Goal: Task Accomplishment & Management: Complete application form

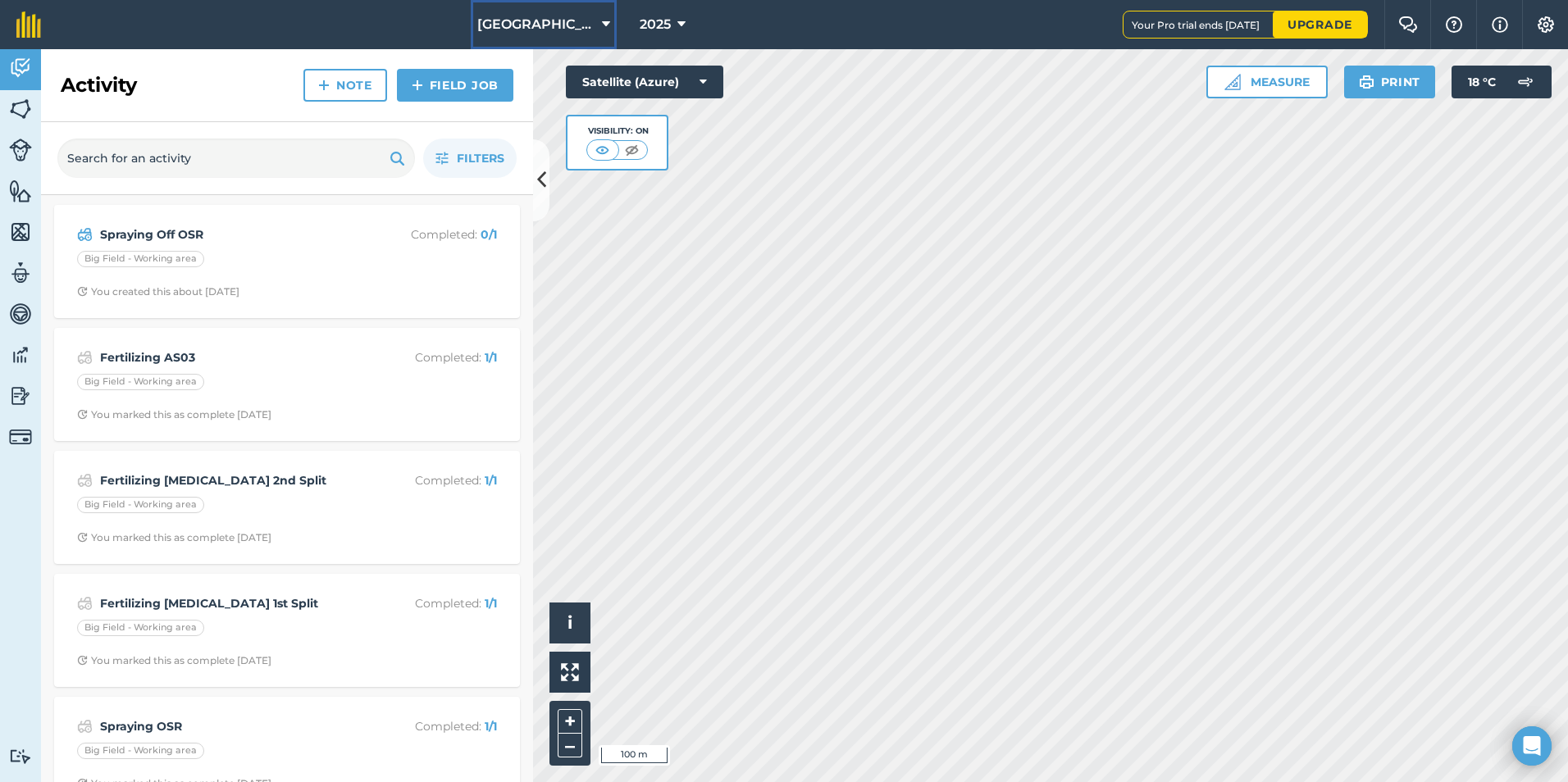
click at [602, 22] on icon at bounding box center [605, 24] width 8 height 20
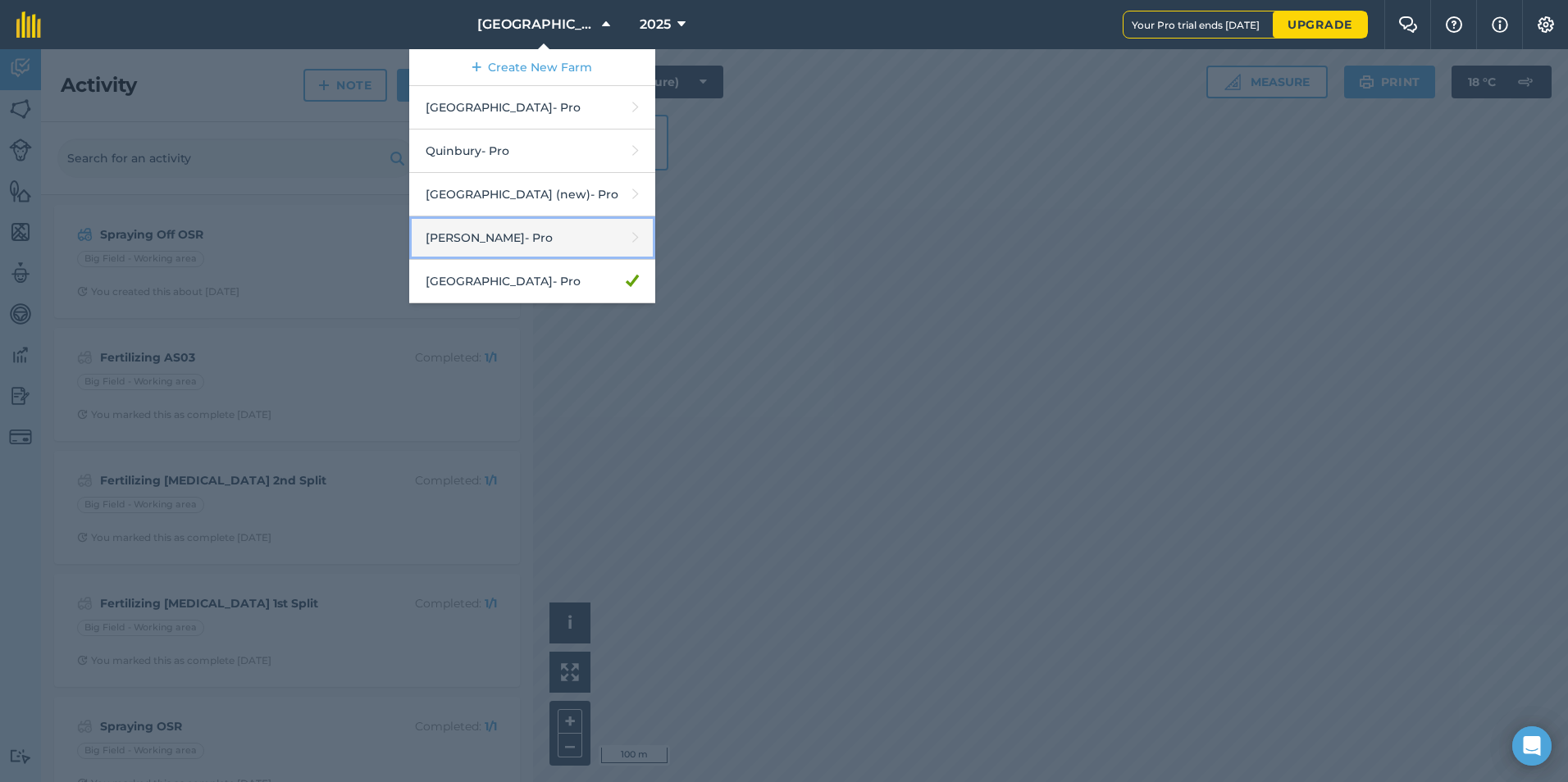
click at [487, 242] on link "[PERSON_NAME] - Pro" at bounding box center [532, 239] width 246 height 44
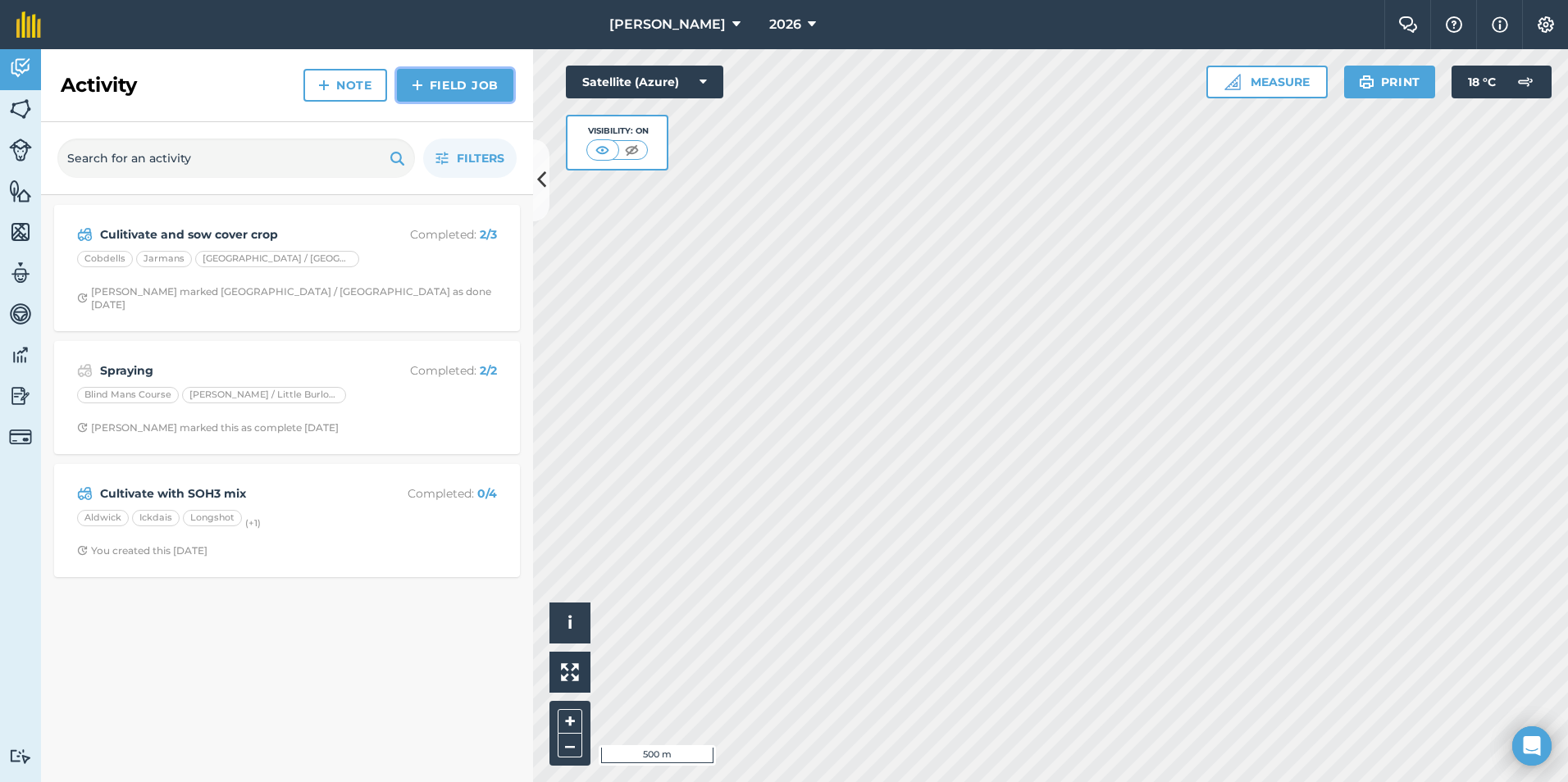
click at [481, 86] on link "Field Job" at bounding box center [456, 85] width 117 height 33
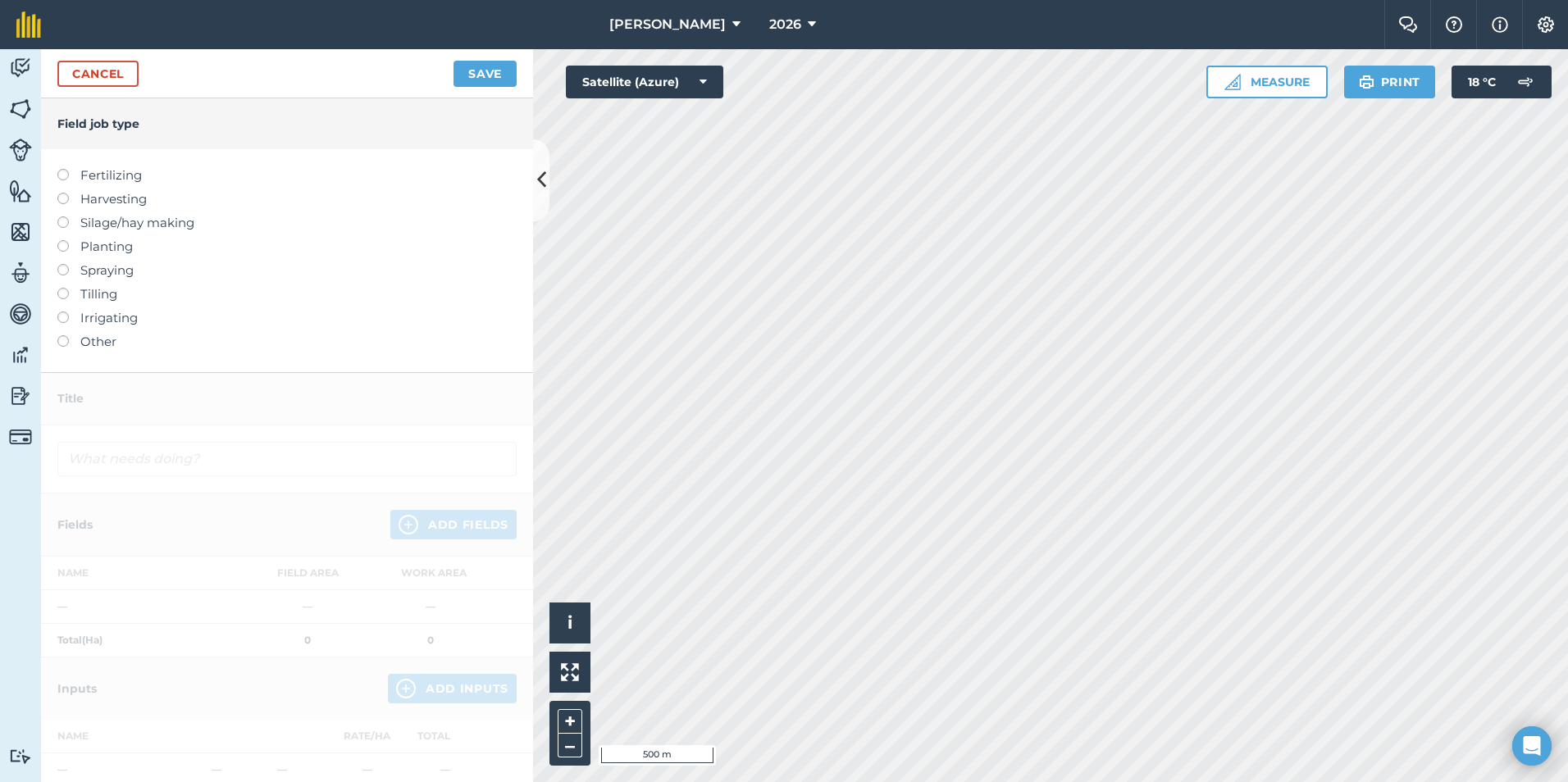
click at [142, 256] on label "Planting" at bounding box center [287, 246] width 459 height 20
type input "Planting"
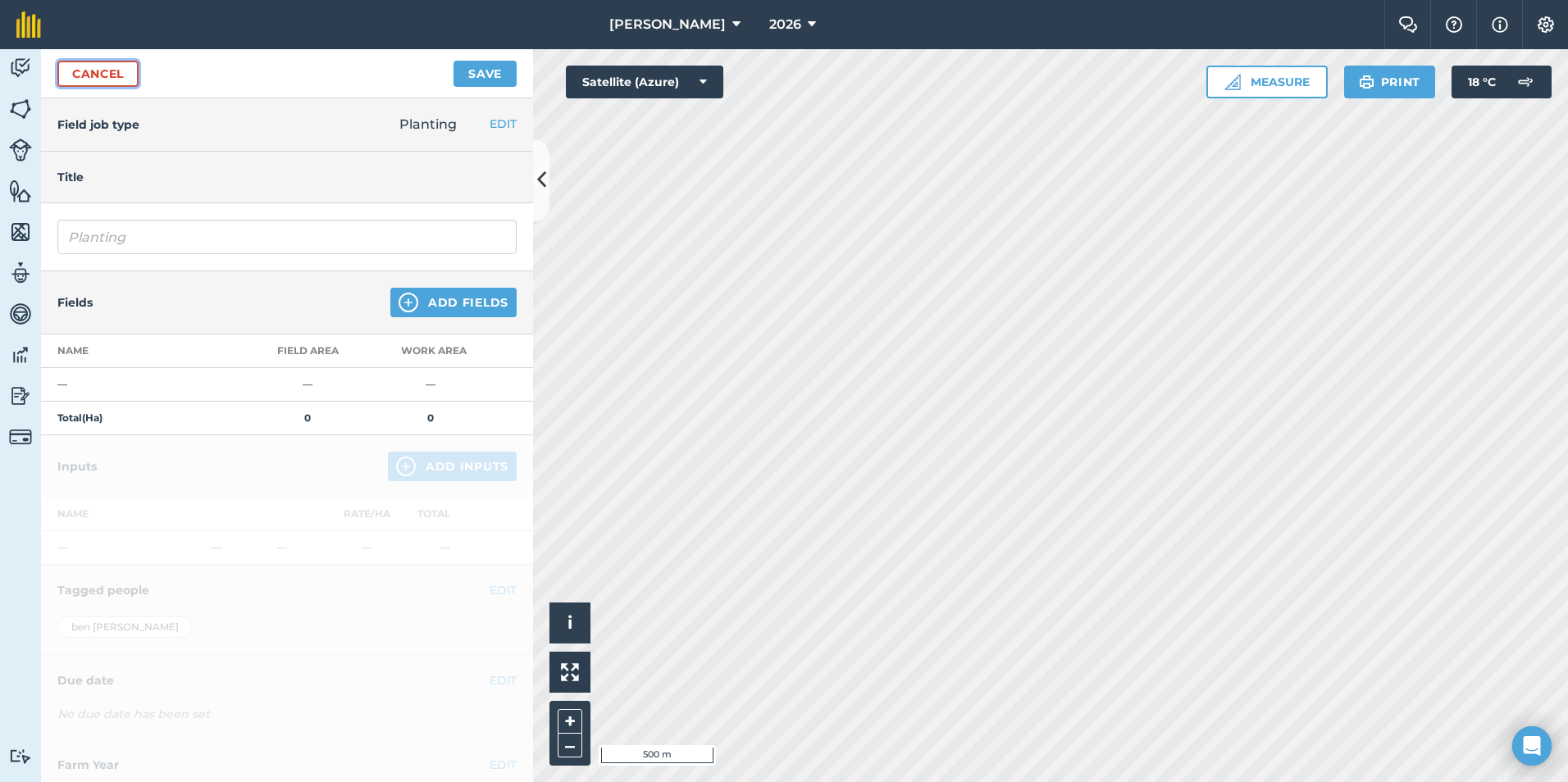
click at [98, 77] on link "Cancel" at bounding box center [98, 74] width 81 height 26
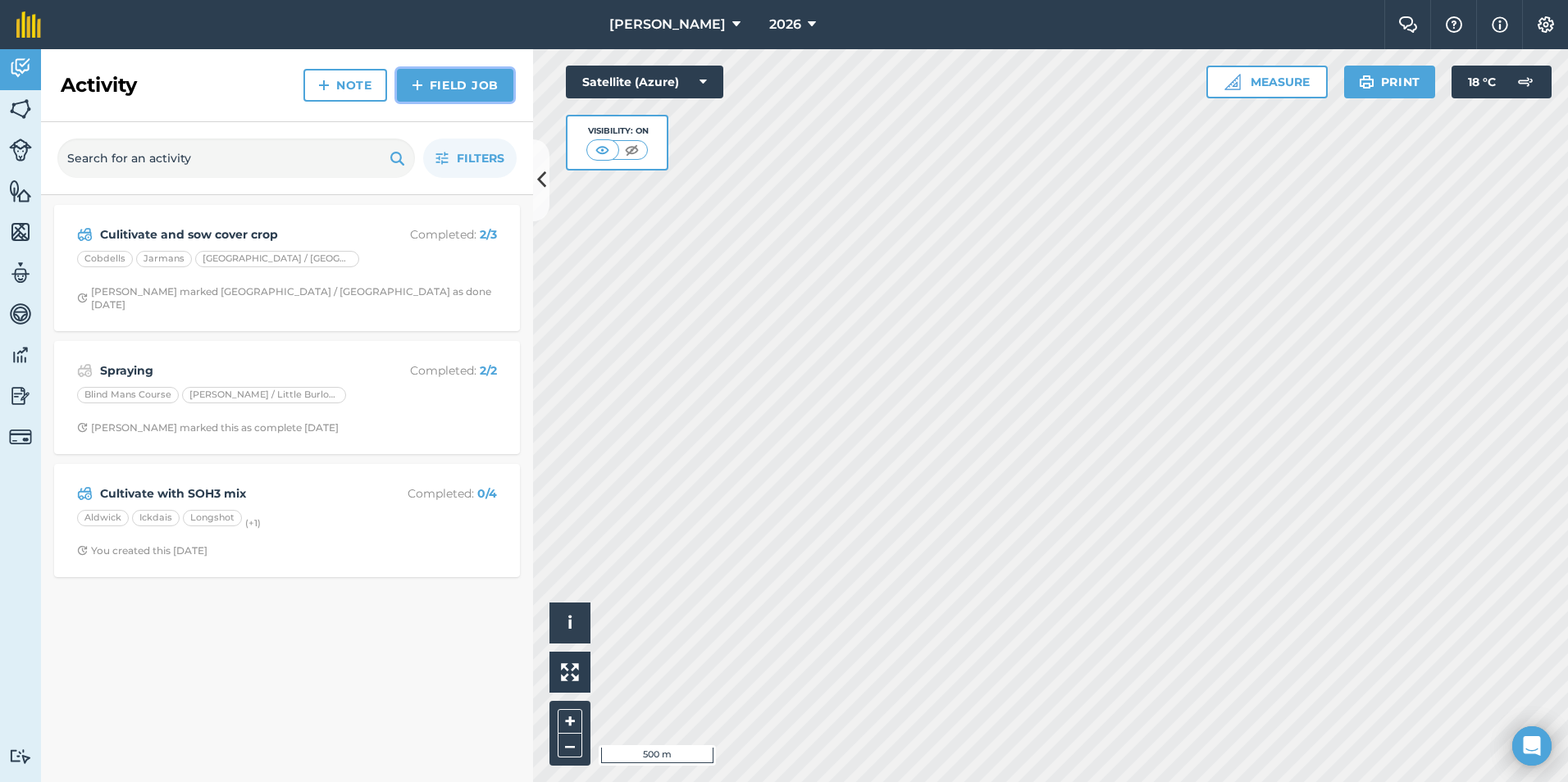
click at [440, 93] on link "Field Job" at bounding box center [456, 85] width 117 height 33
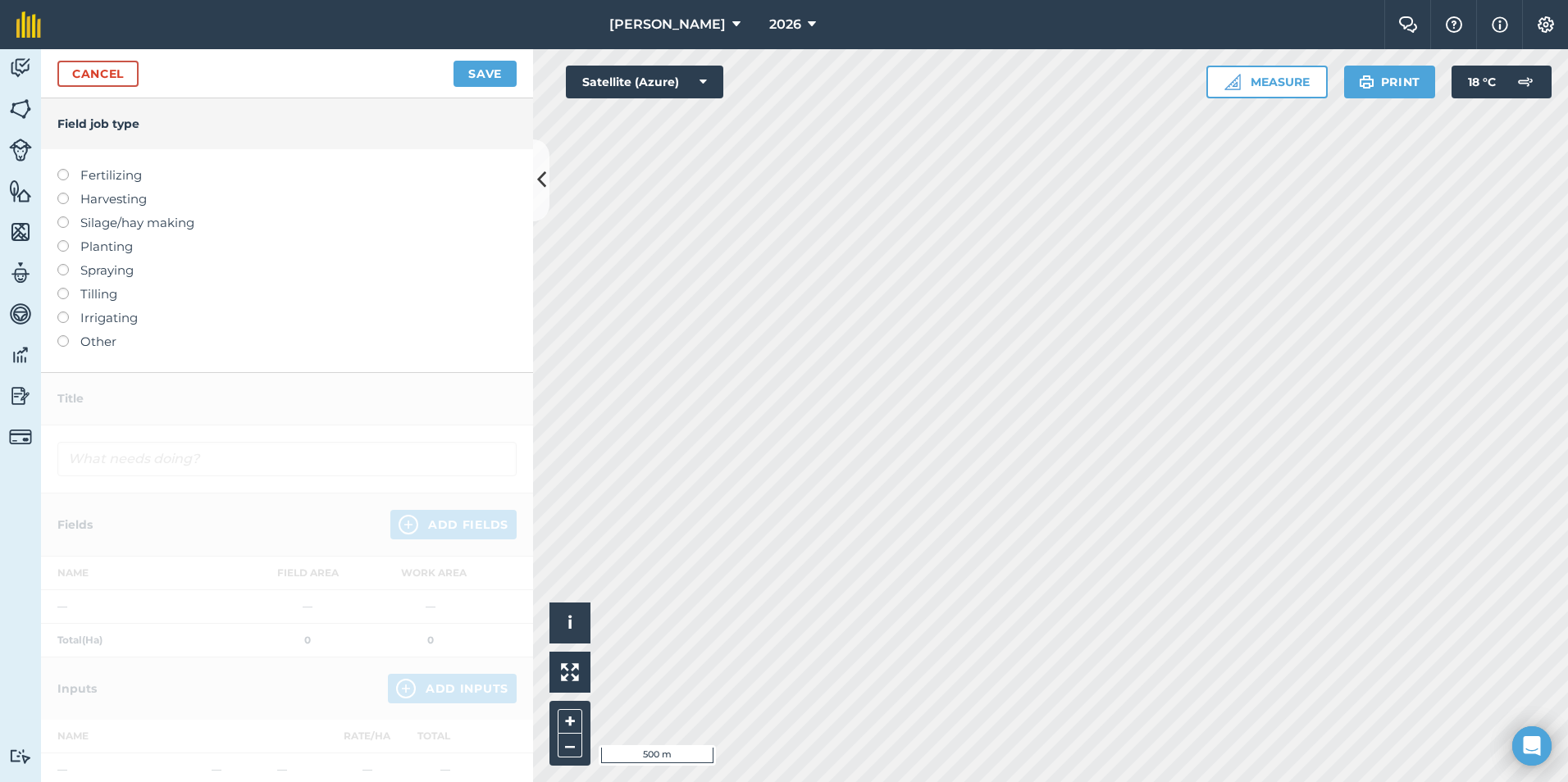
click at [136, 175] on label "Fertilizing" at bounding box center [287, 175] width 459 height 20
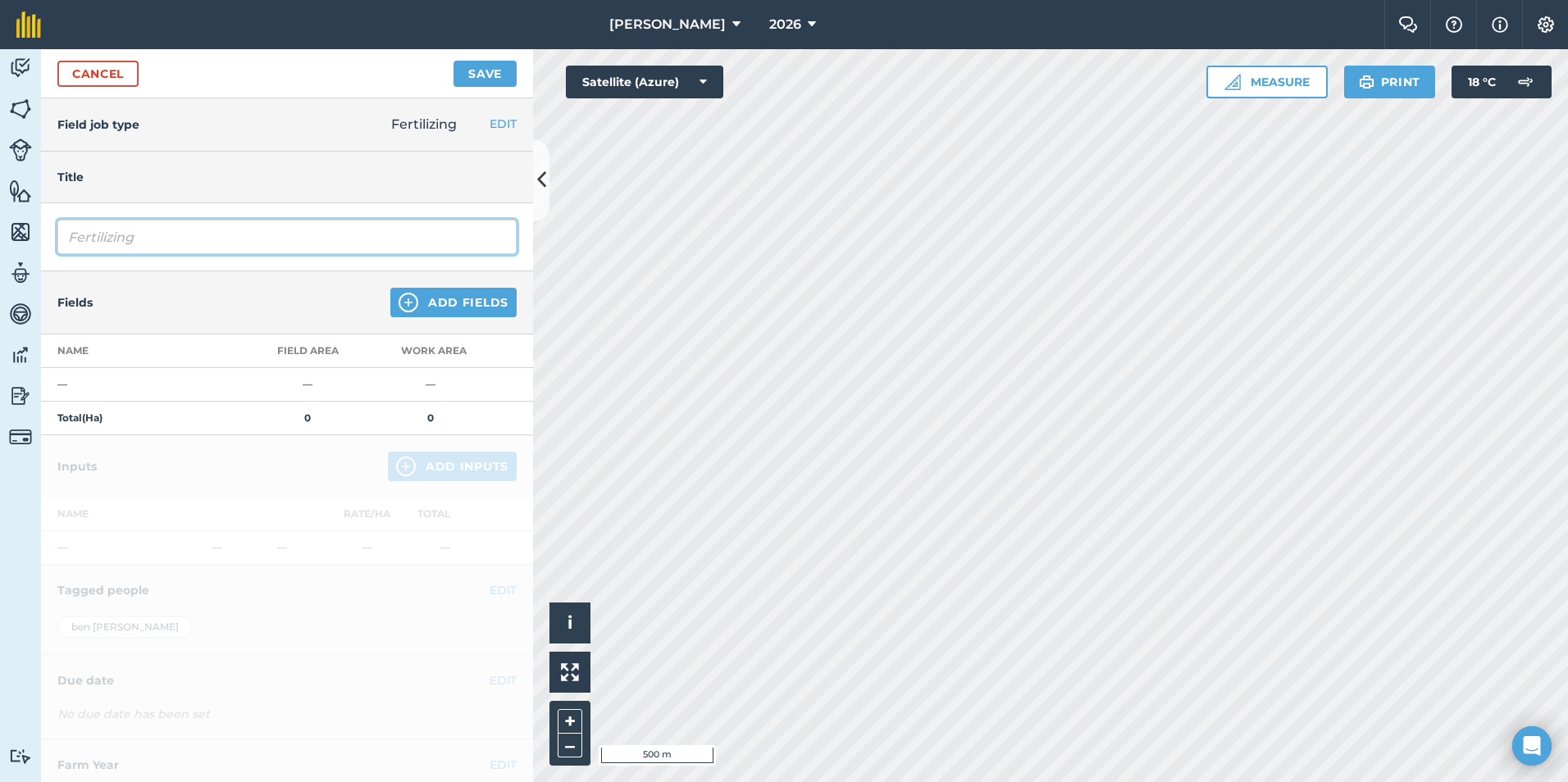
click at [218, 250] on input "Fertilizing" at bounding box center [287, 237] width 459 height 35
type input "Fertilizing OSR"
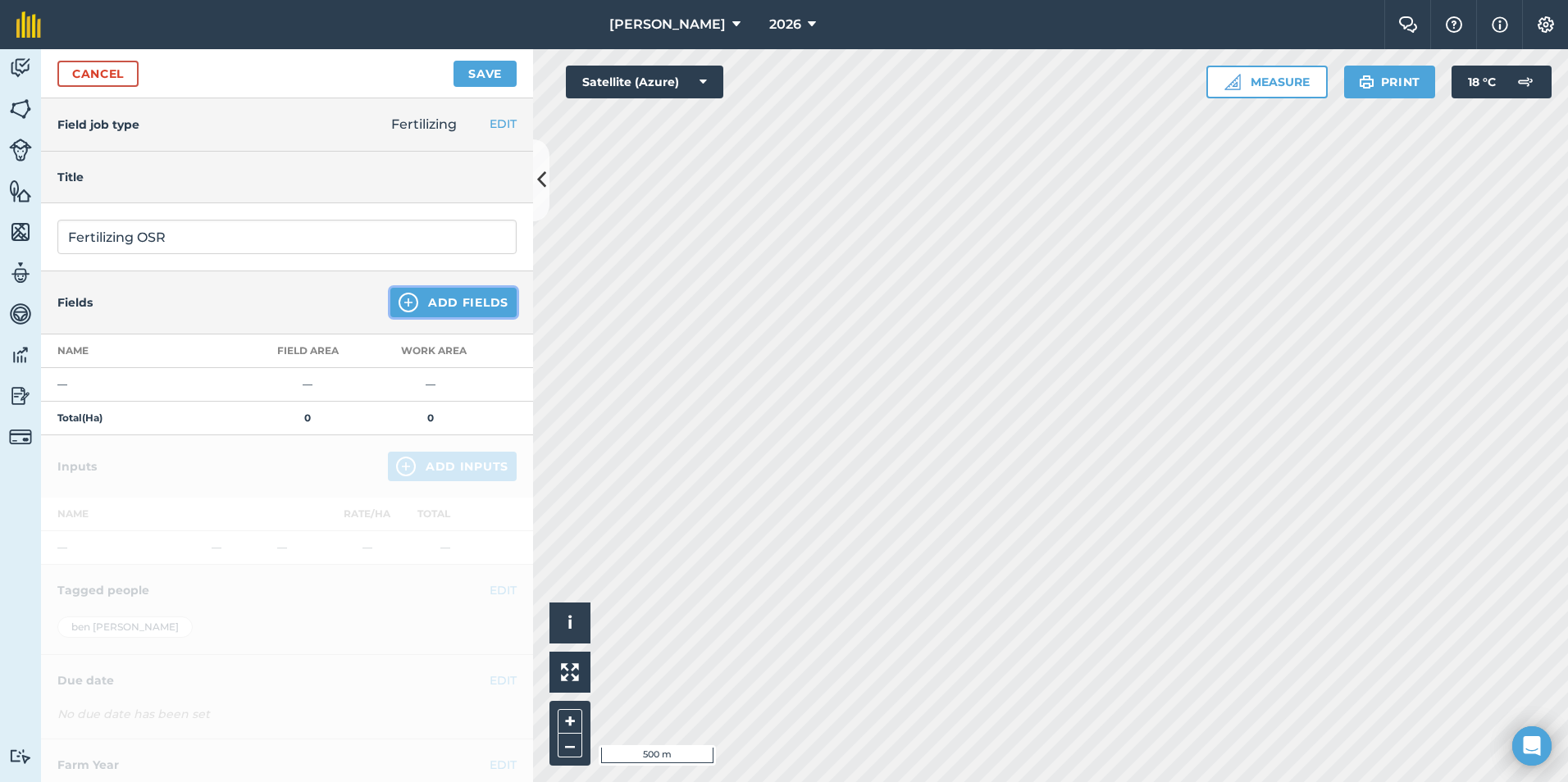
click at [408, 295] on button "Add Fields" at bounding box center [453, 302] width 126 height 30
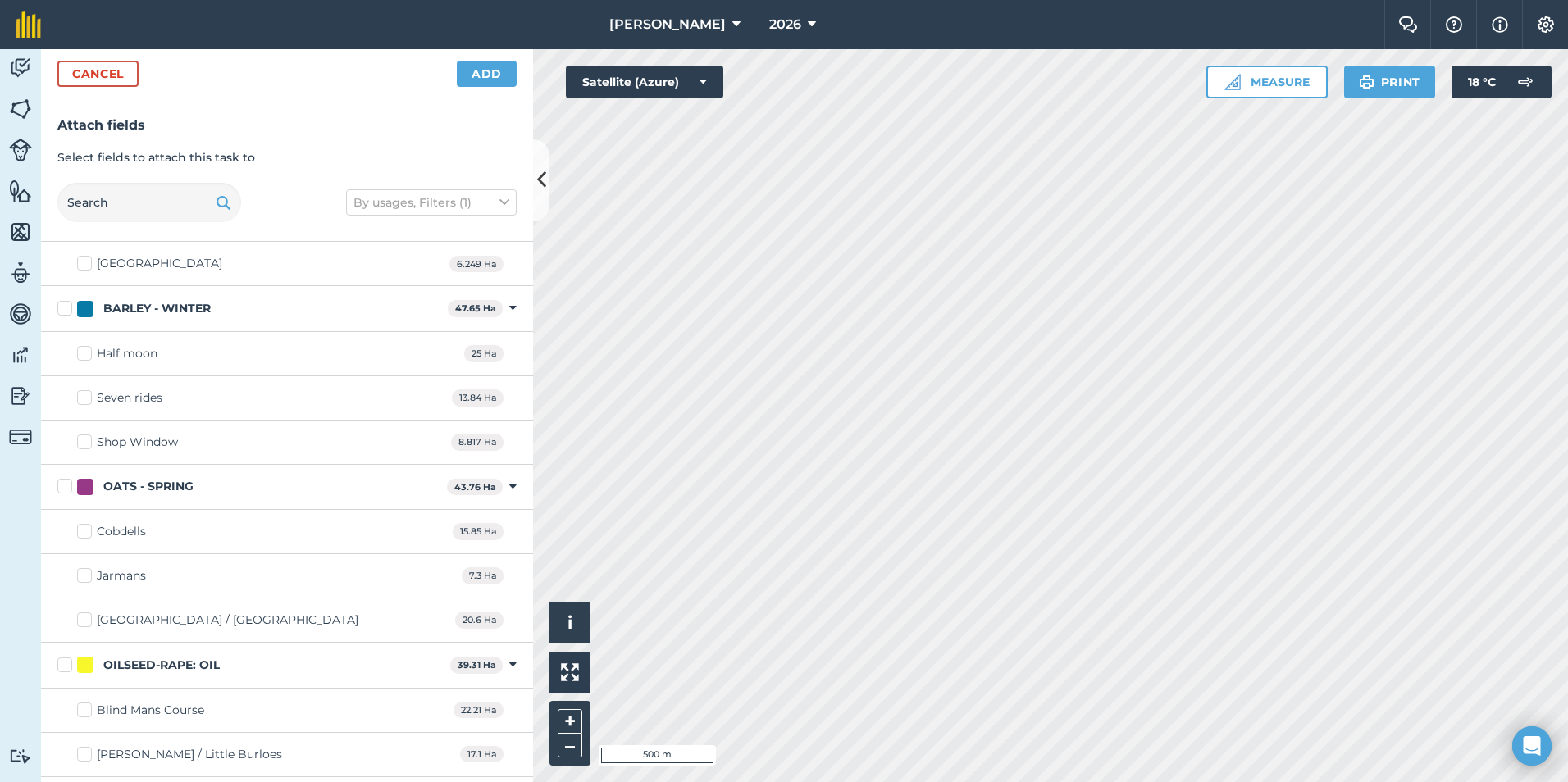
scroll to position [82, 0]
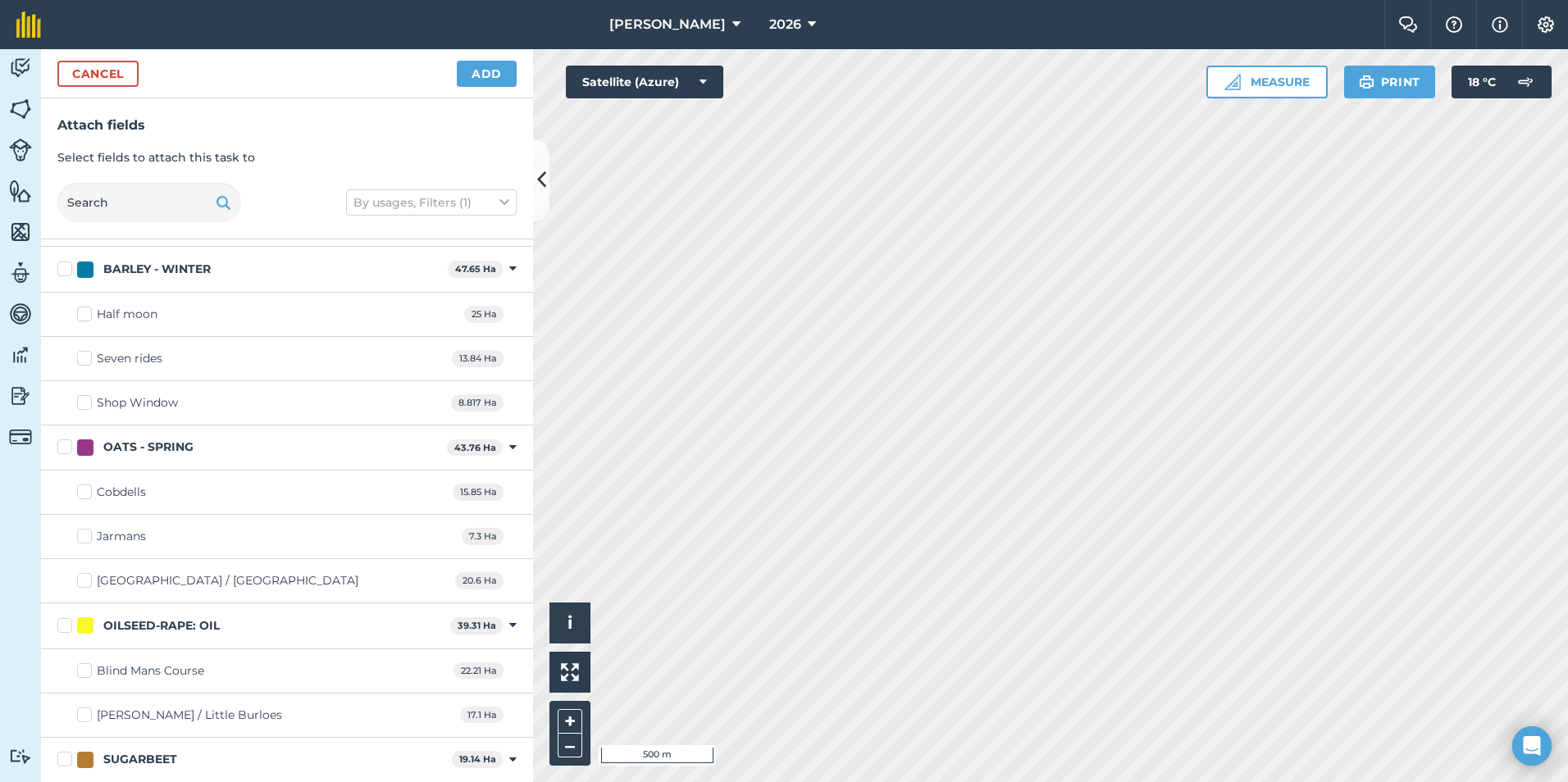
click at [64, 627] on label "OILSEED-RAPE: OIL" at bounding box center [250, 626] width 386 height 17
click at [64, 627] on input "OILSEED-RAPE: OIL" at bounding box center [63, 623] width 10 height 10
checkbox input "true"
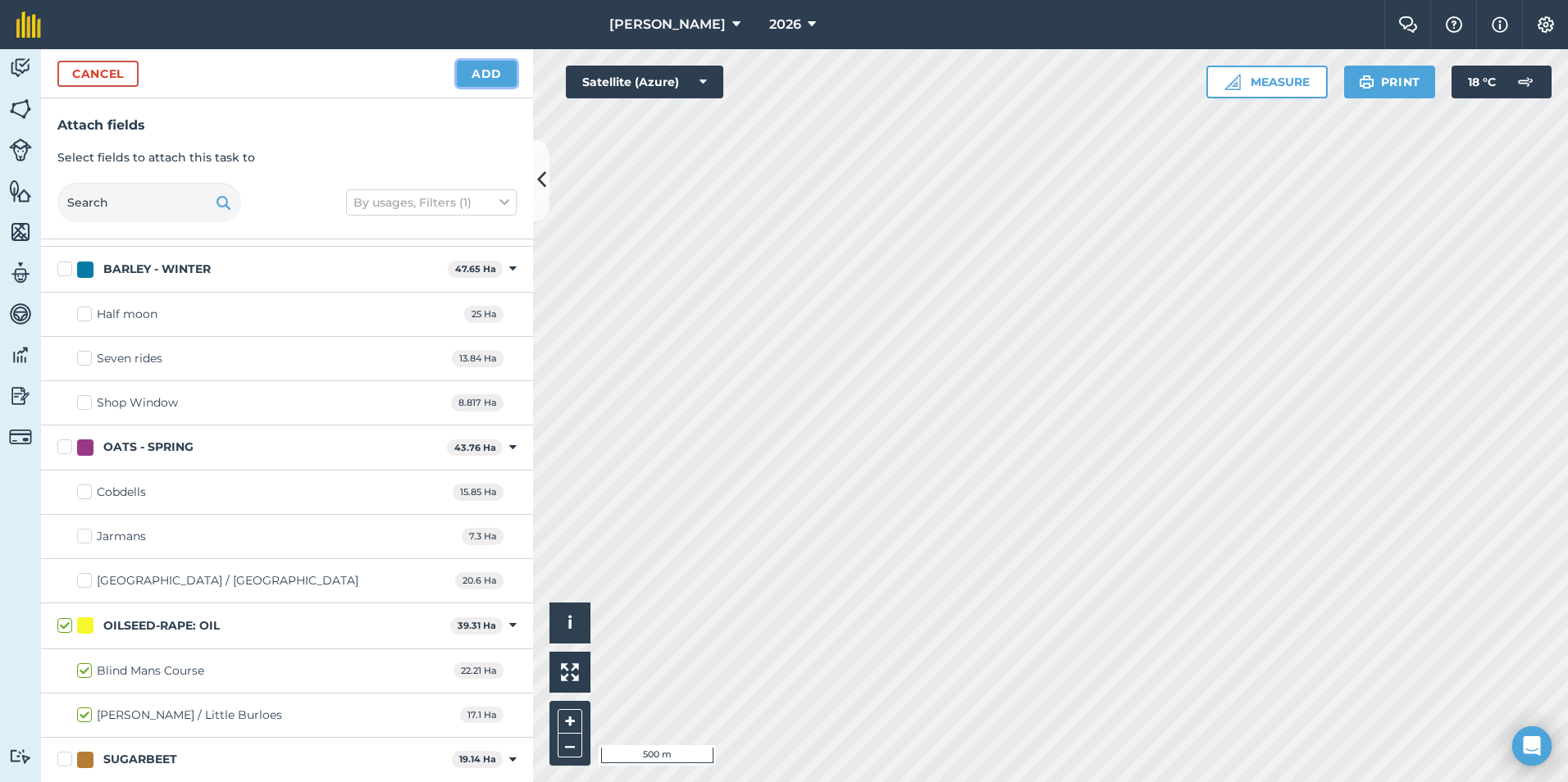
click at [493, 77] on button "Add" at bounding box center [486, 74] width 60 height 26
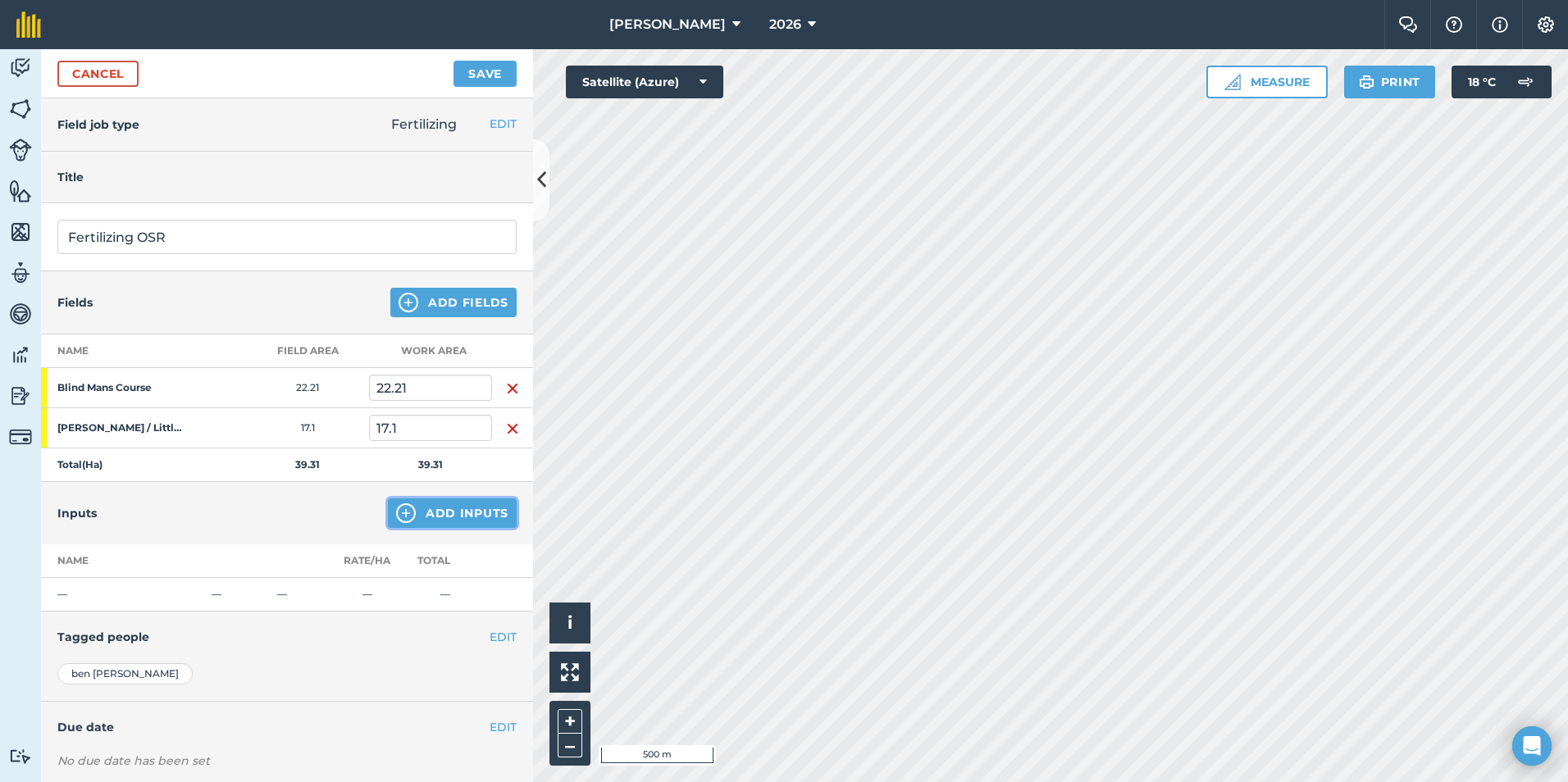
click at [401, 521] on img at bounding box center [406, 513] width 20 height 20
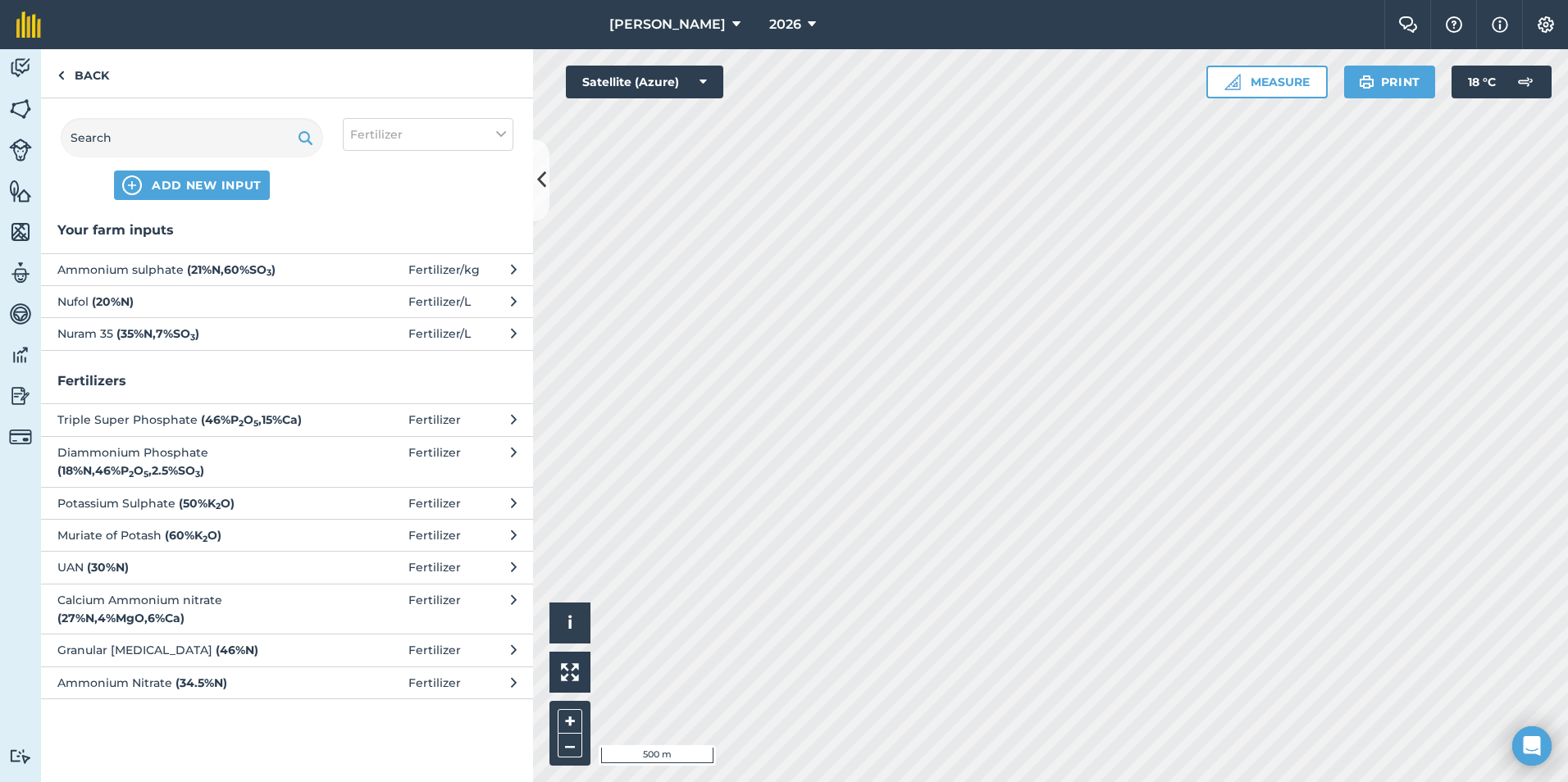
click at [65, 334] on span "Nuram 35 ( 35 % N , 7 % SO 3 )" at bounding box center [192, 334] width 268 height 18
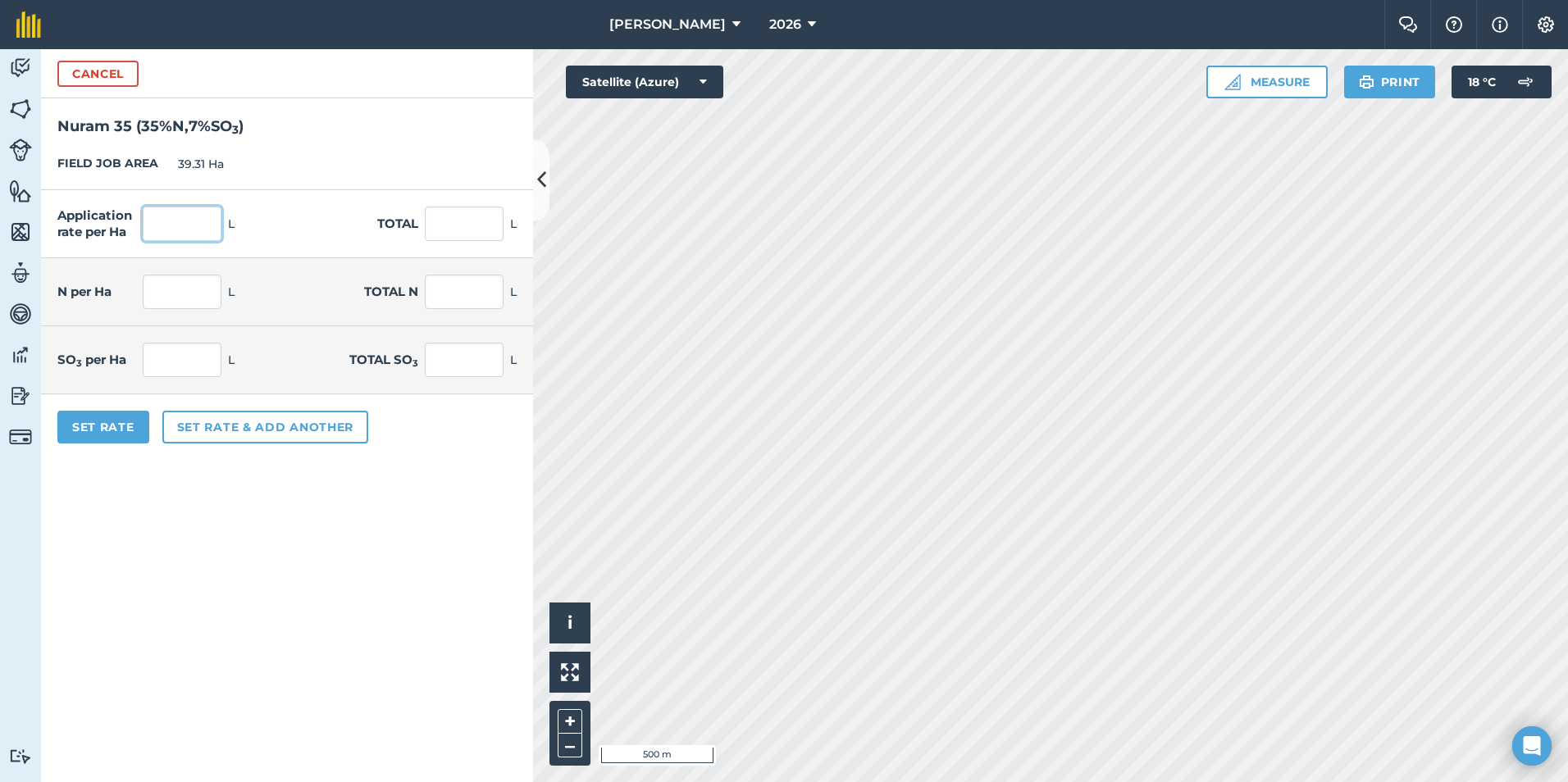
click at [198, 220] on input "text" at bounding box center [182, 224] width 78 height 35
type input "100"
type input "3,931"
type input "35"
type input "1,375.85"
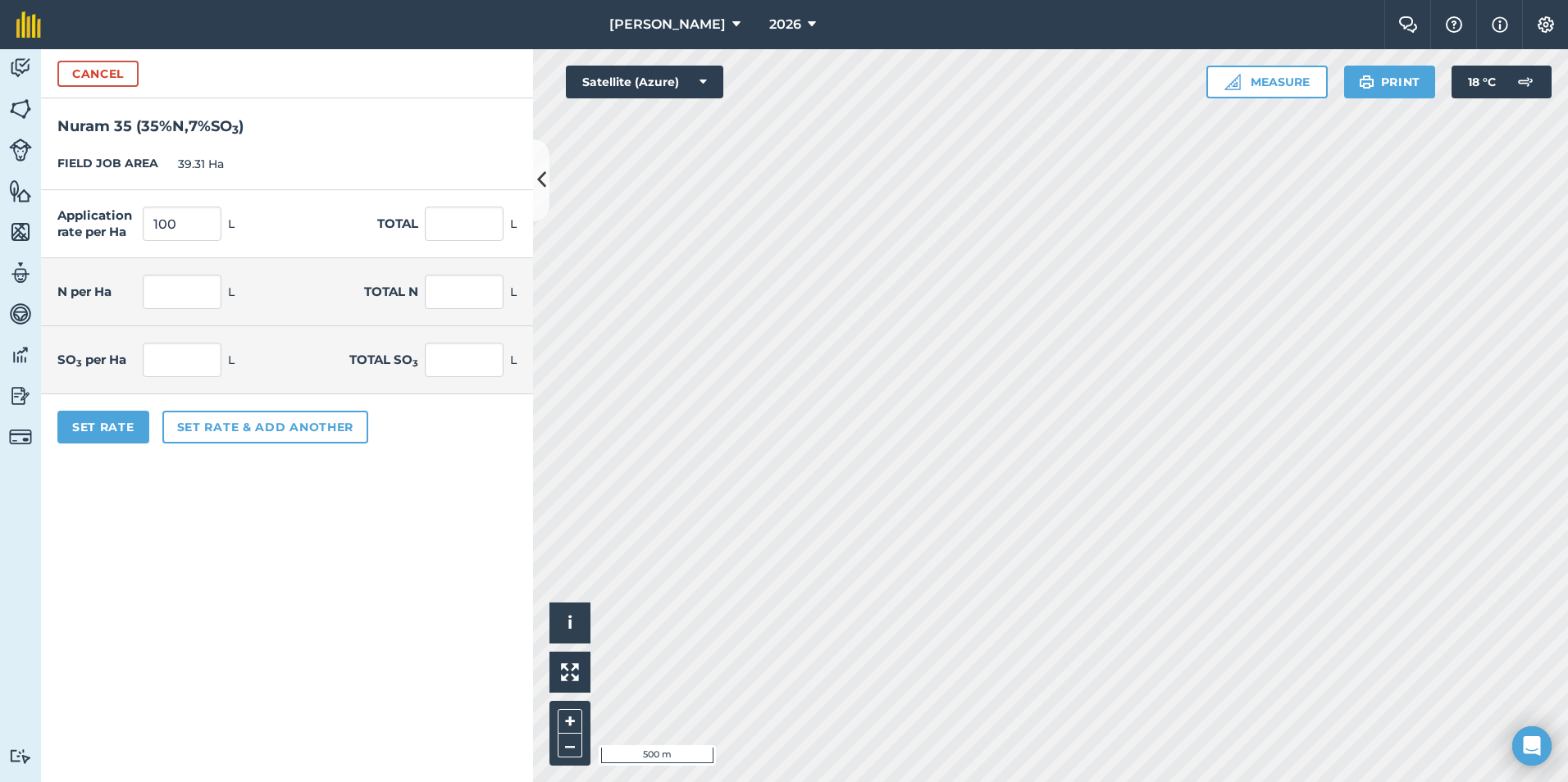
type input "7"
type input "275.17"
click at [280, 232] on div "Application rate per Ha 100 L Total 3,931 L" at bounding box center [287, 224] width 492 height 68
click at [208, 223] on input "100" at bounding box center [182, 224] width 78 height 35
type input "1"
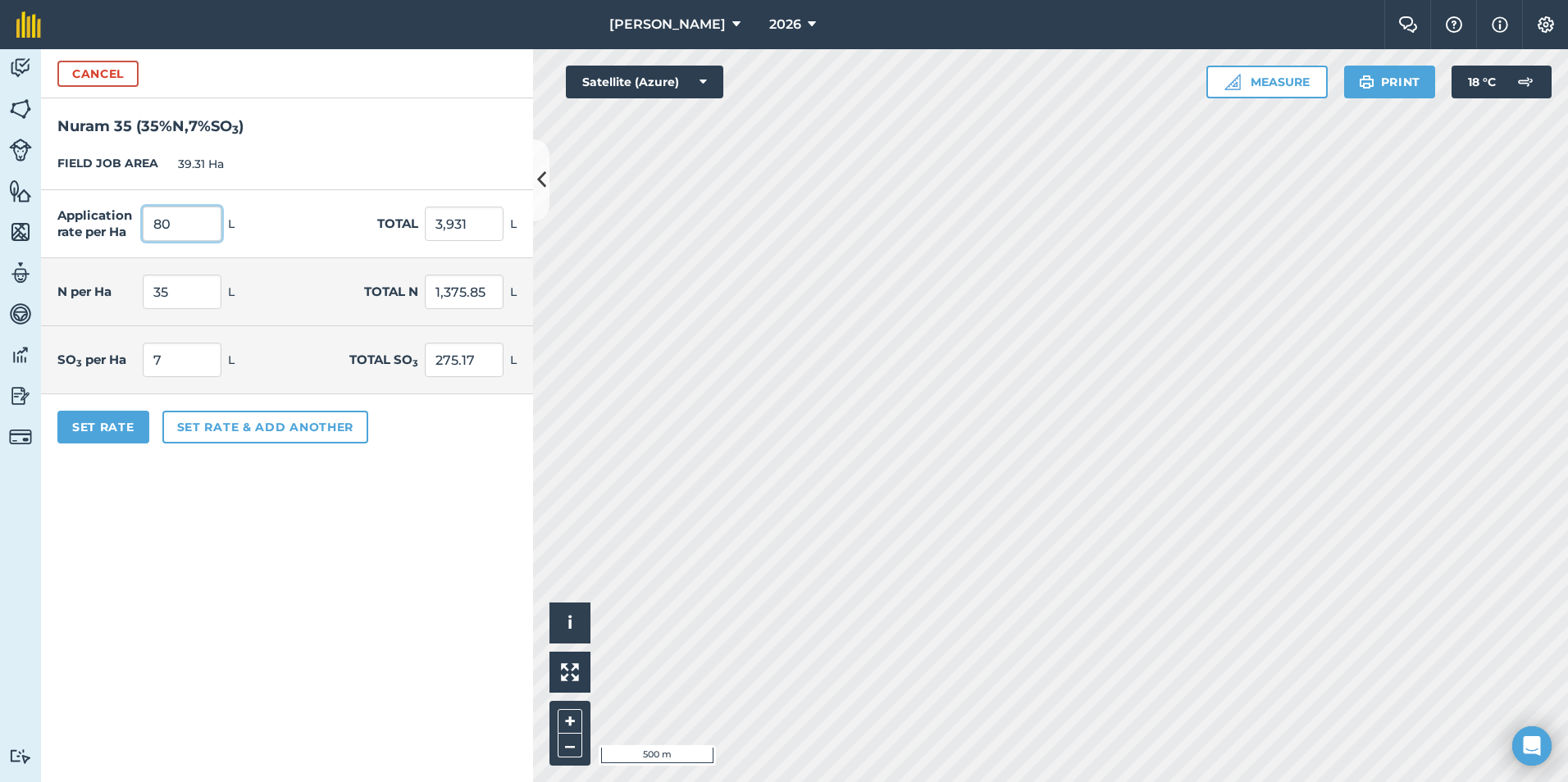
type input "80"
type input "3,144.8"
type input "28"
type input "1,100.68"
type input "5.6"
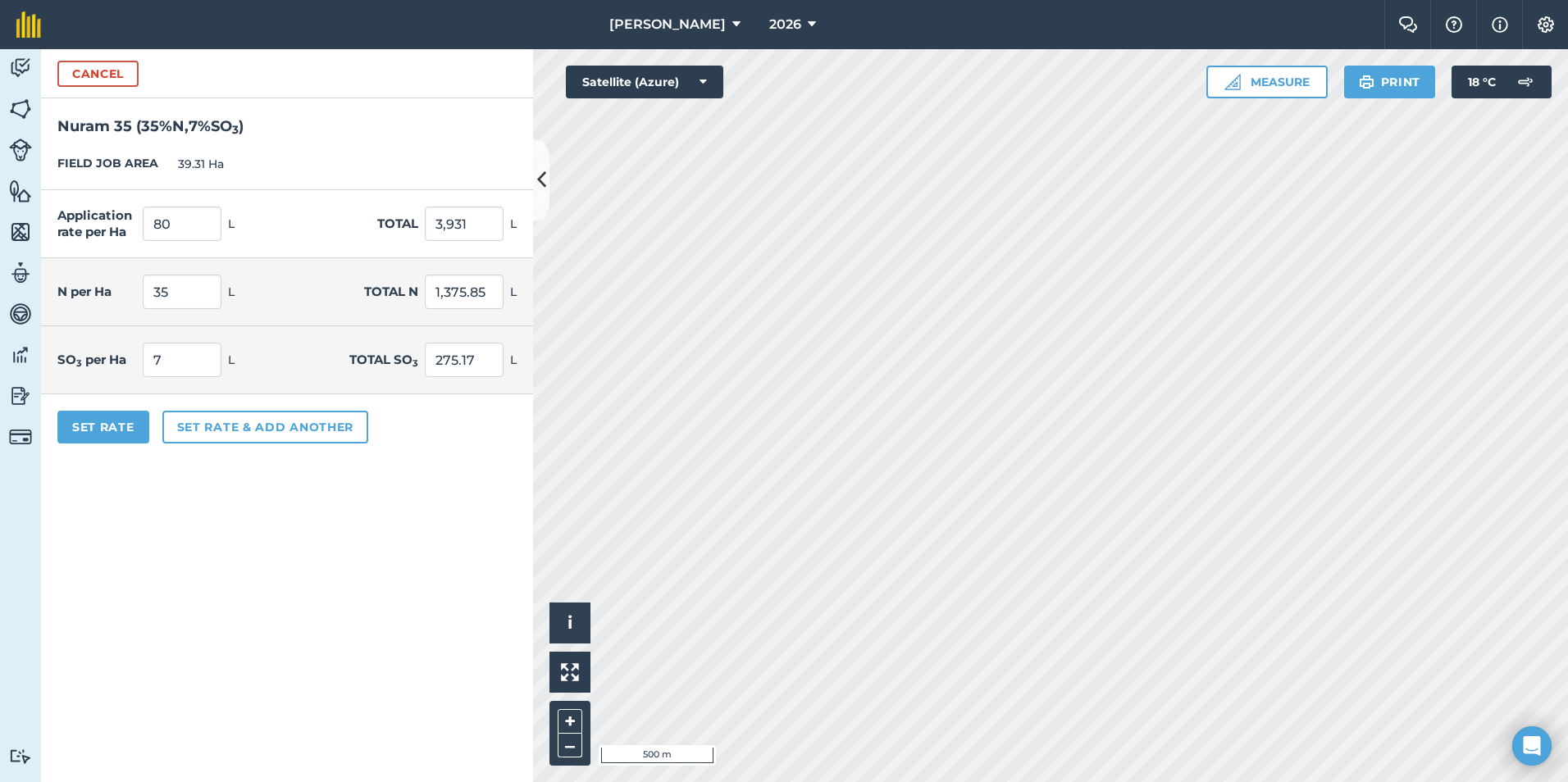
type input "220.136"
click at [317, 233] on div "Application rate per Ha 80 L Total 3,144.8 L" at bounding box center [287, 224] width 492 height 68
click at [198, 230] on input "80" at bounding box center [182, 224] width 78 height 35
type input "8"
type input "100"
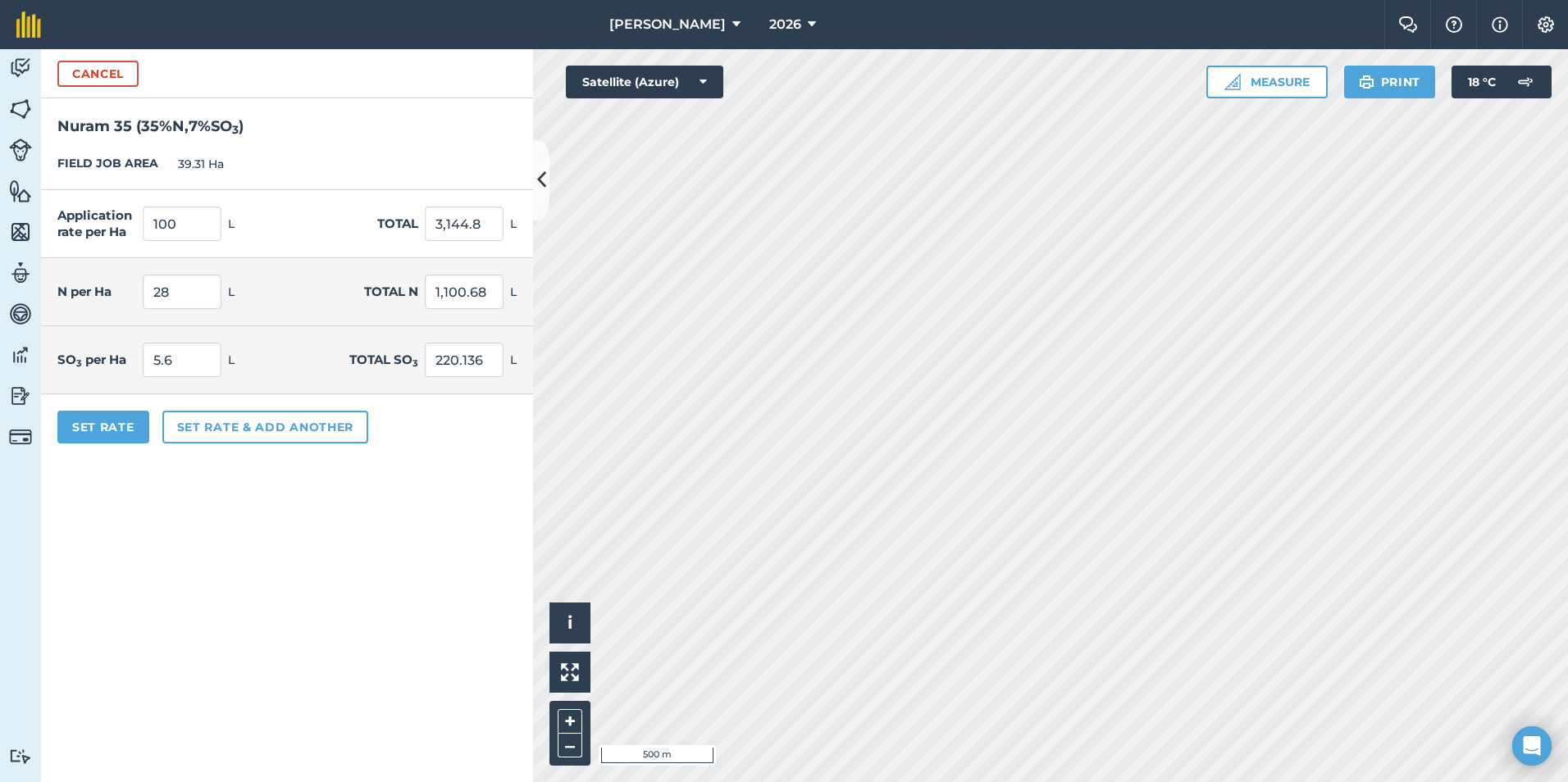
type input "3,931"
type input "35"
type input "1,375.85"
type input "7"
type input "275.17"
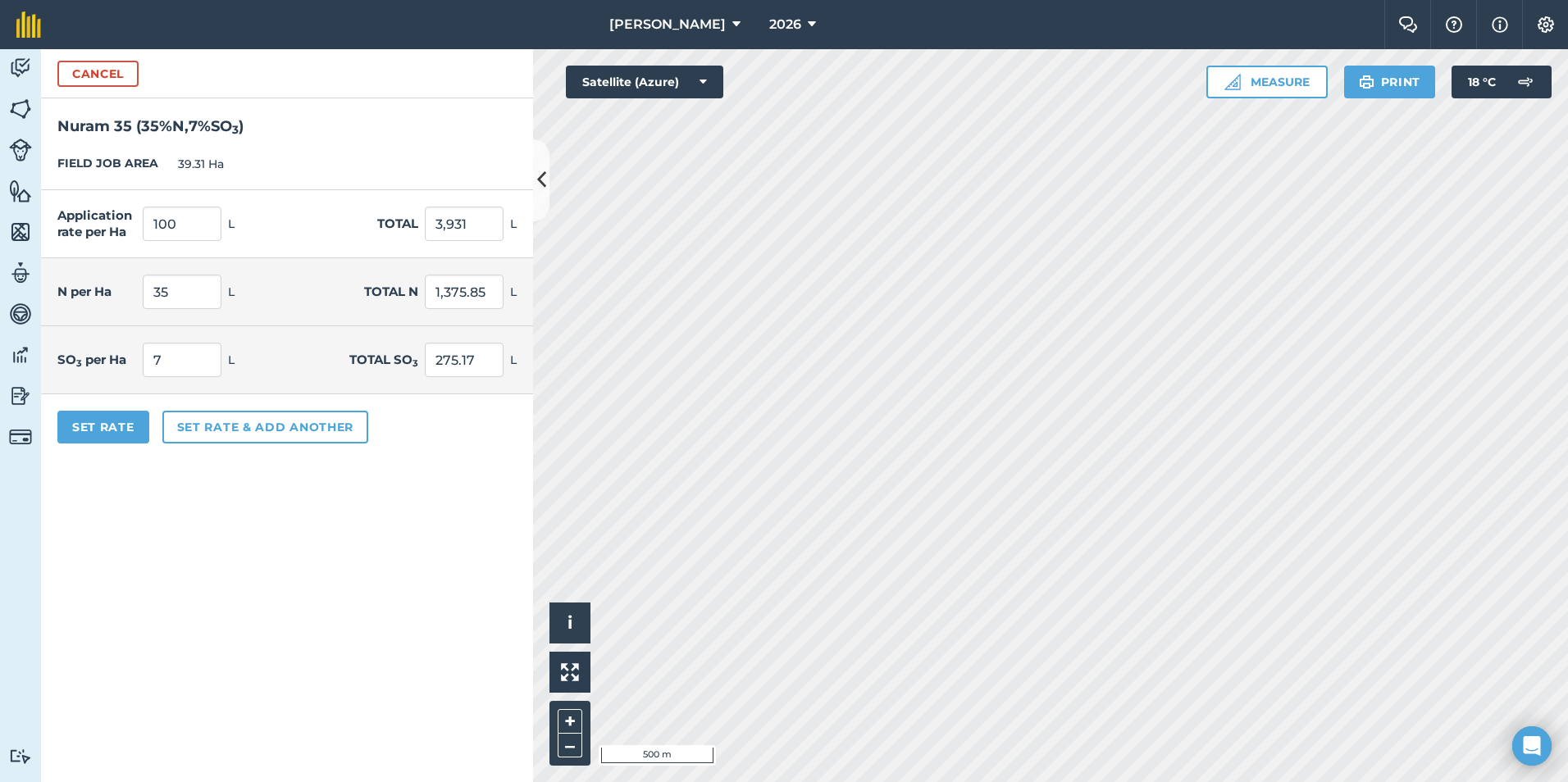
click at [357, 224] on div "Application rate per Ha 100 L Total 3,931 L" at bounding box center [287, 224] width 492 height 68
click at [199, 219] on input "100" at bounding box center [182, 224] width 78 height 35
type input "1"
type input "80"
type input "3,144.8"
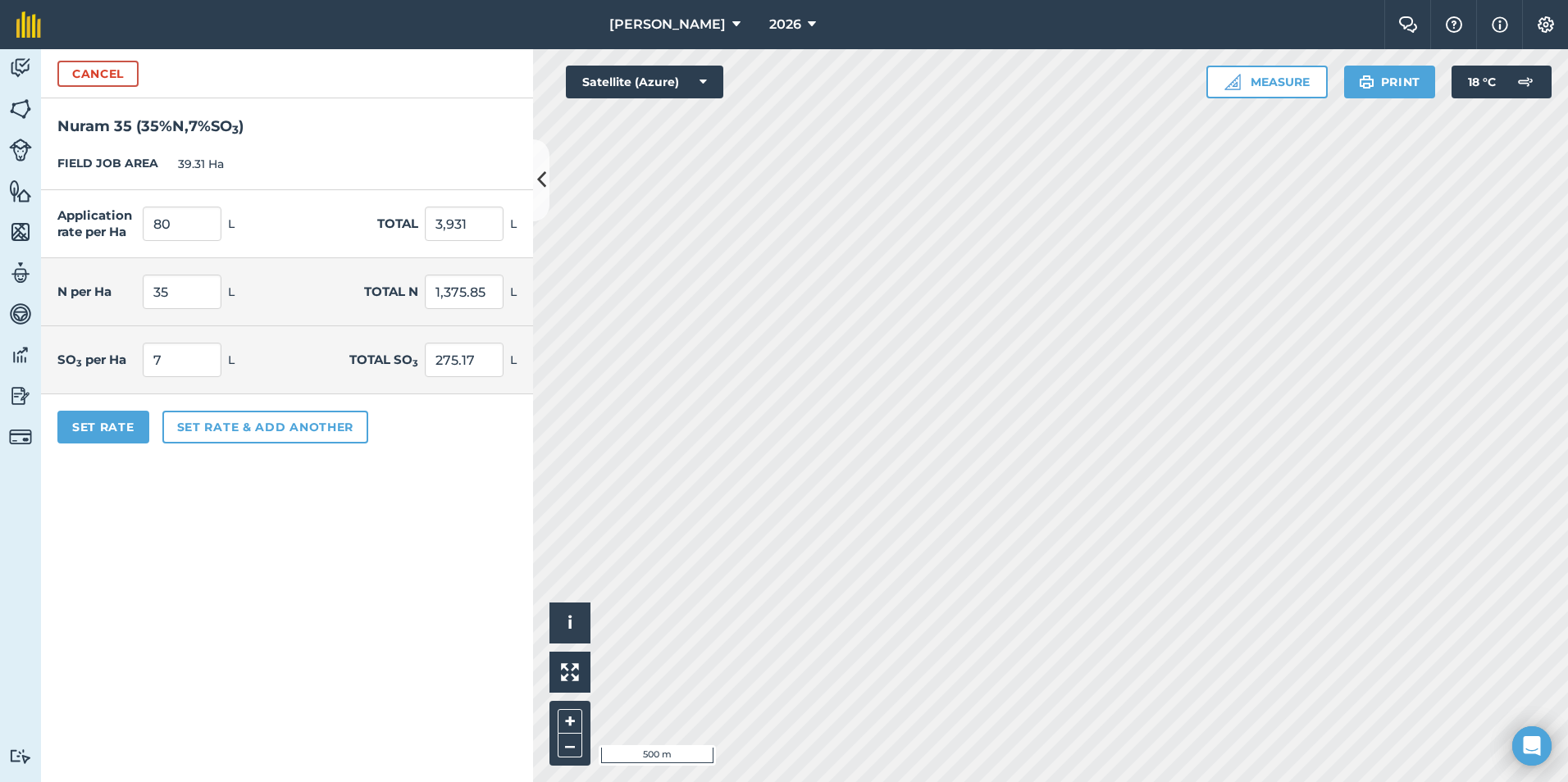
type input "28"
type input "1,100.68"
type input "5.6"
type input "220.136"
click at [277, 229] on div "Application rate per Ha 80 L Total 3,144.8 L" at bounding box center [287, 224] width 492 height 68
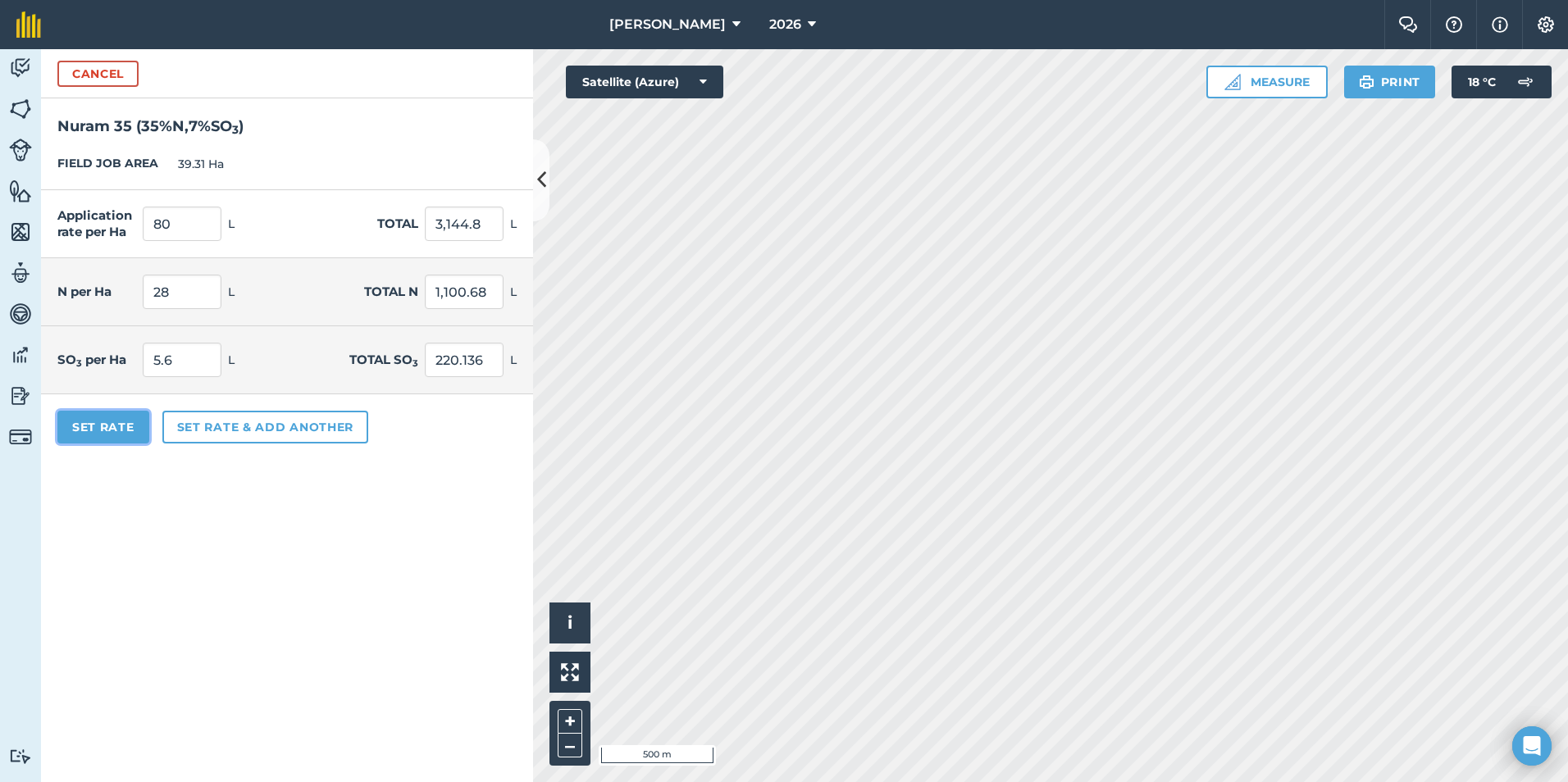
click at [120, 431] on button "Set Rate" at bounding box center [103, 428] width 91 height 33
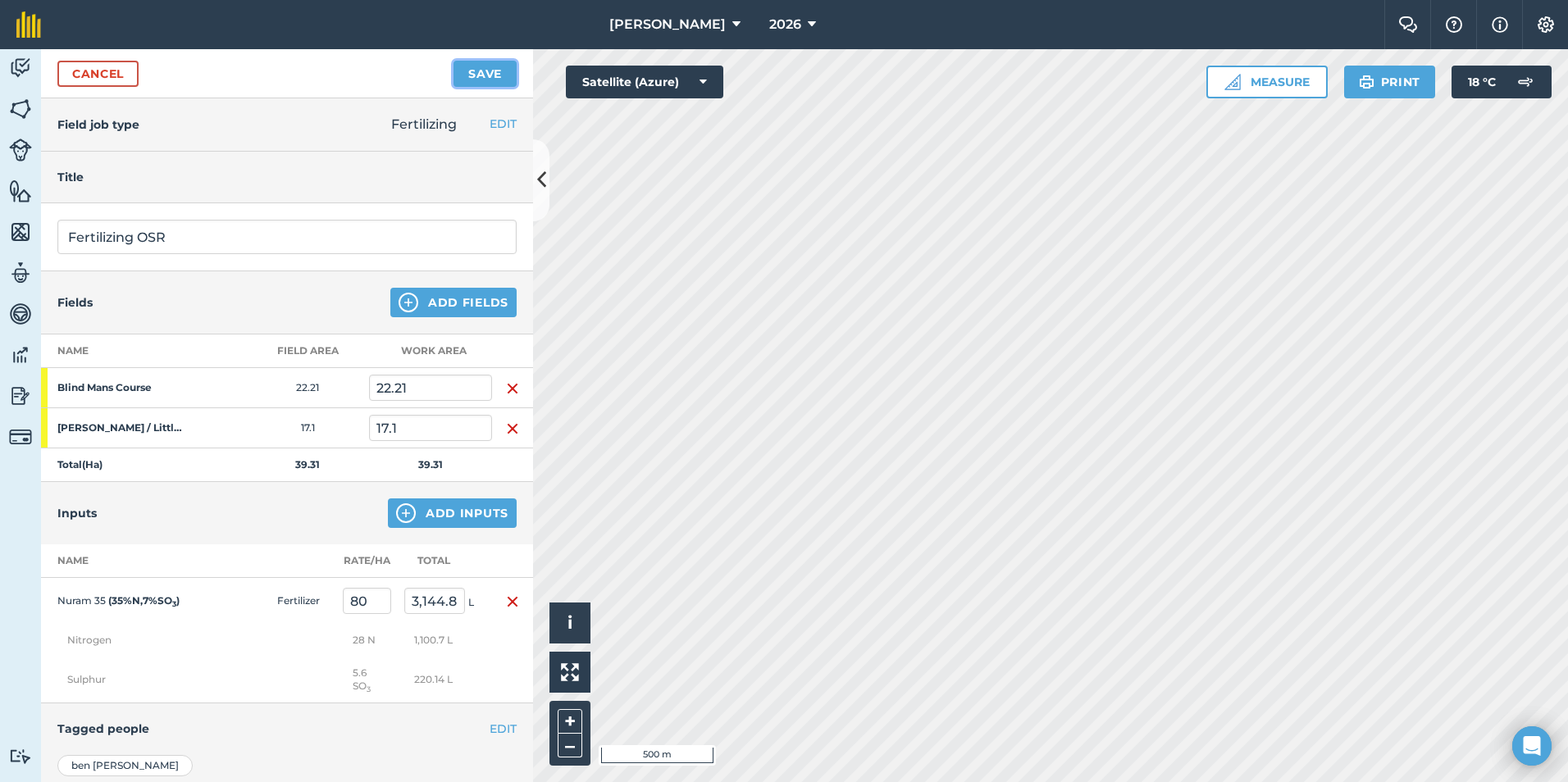
click at [490, 81] on button "Save" at bounding box center [485, 74] width 63 height 26
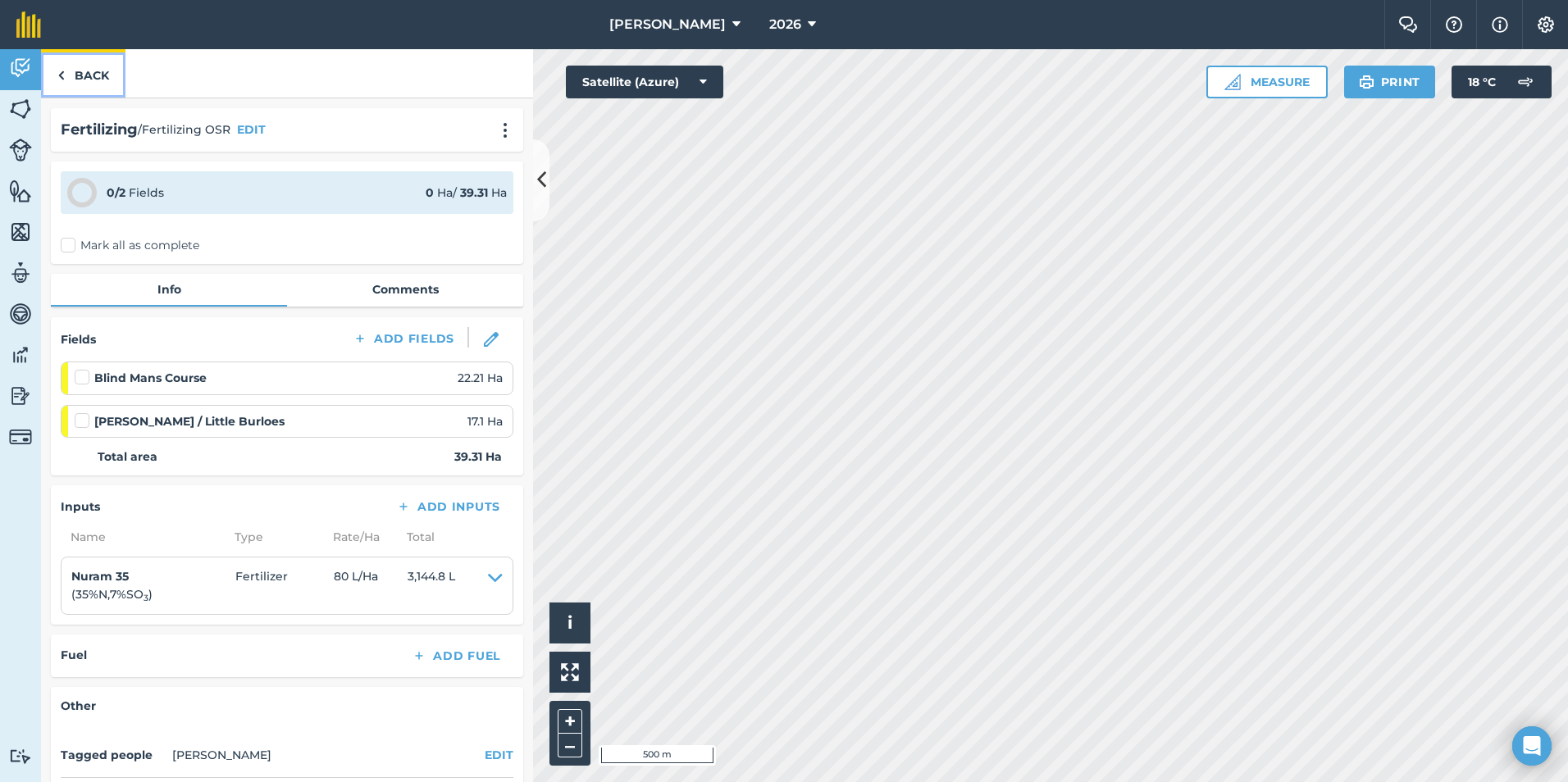
click at [76, 63] on link "Back" at bounding box center [83, 73] width 84 height 49
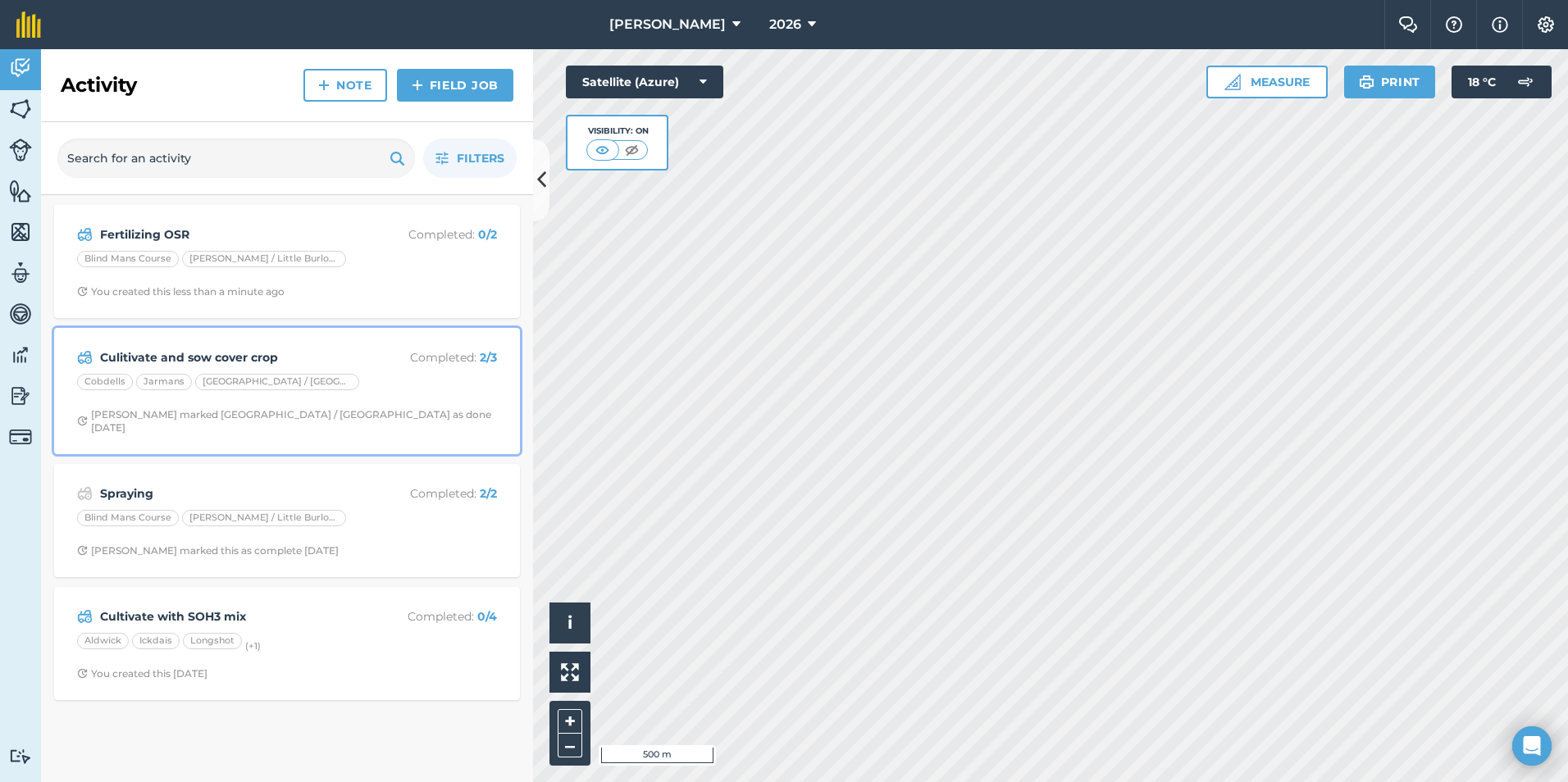
click at [203, 354] on strong "Culitivate and sow cover crop" at bounding box center [230, 357] width 260 height 18
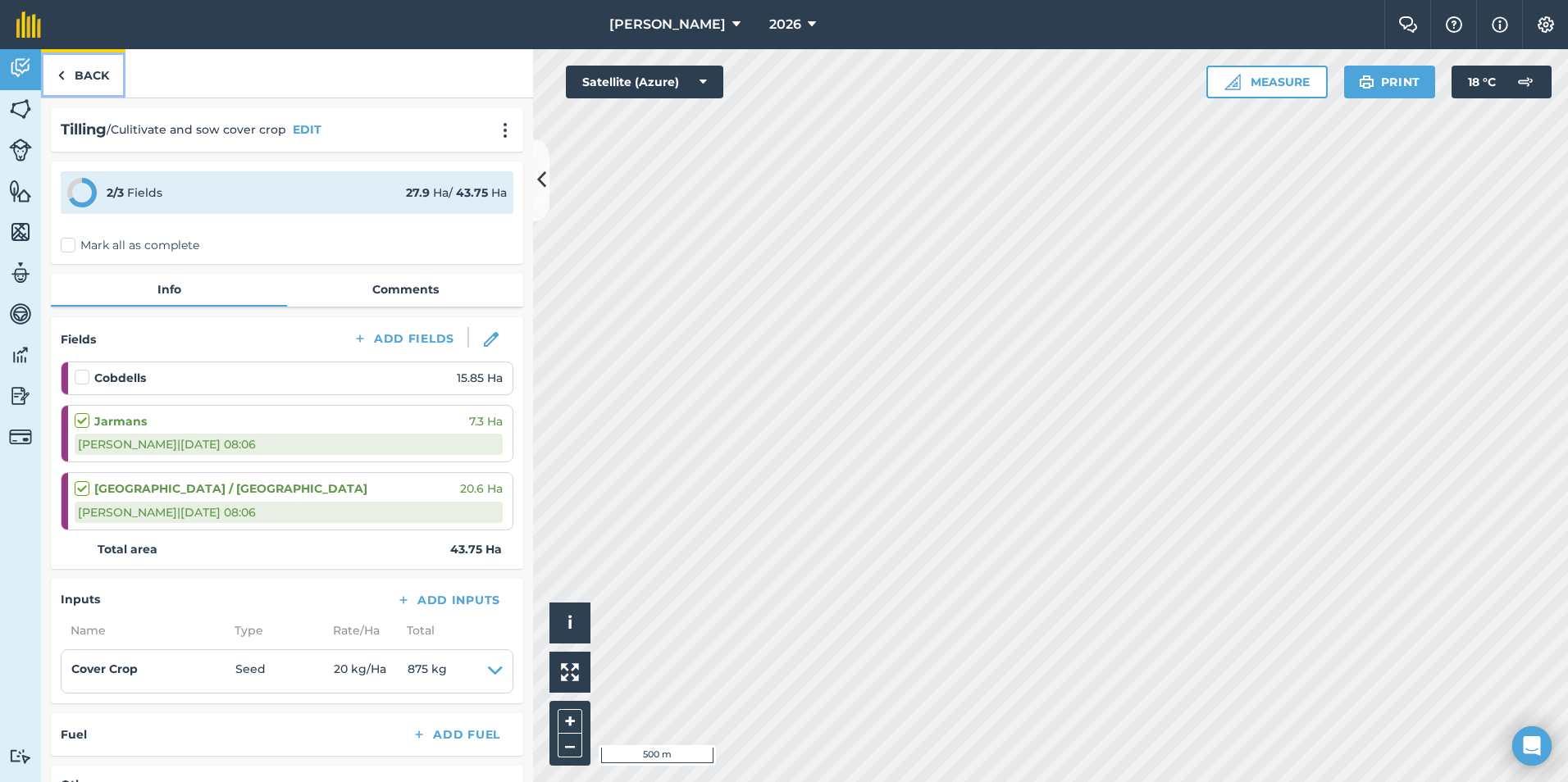
click at [72, 61] on link "Back" at bounding box center [83, 73] width 84 height 49
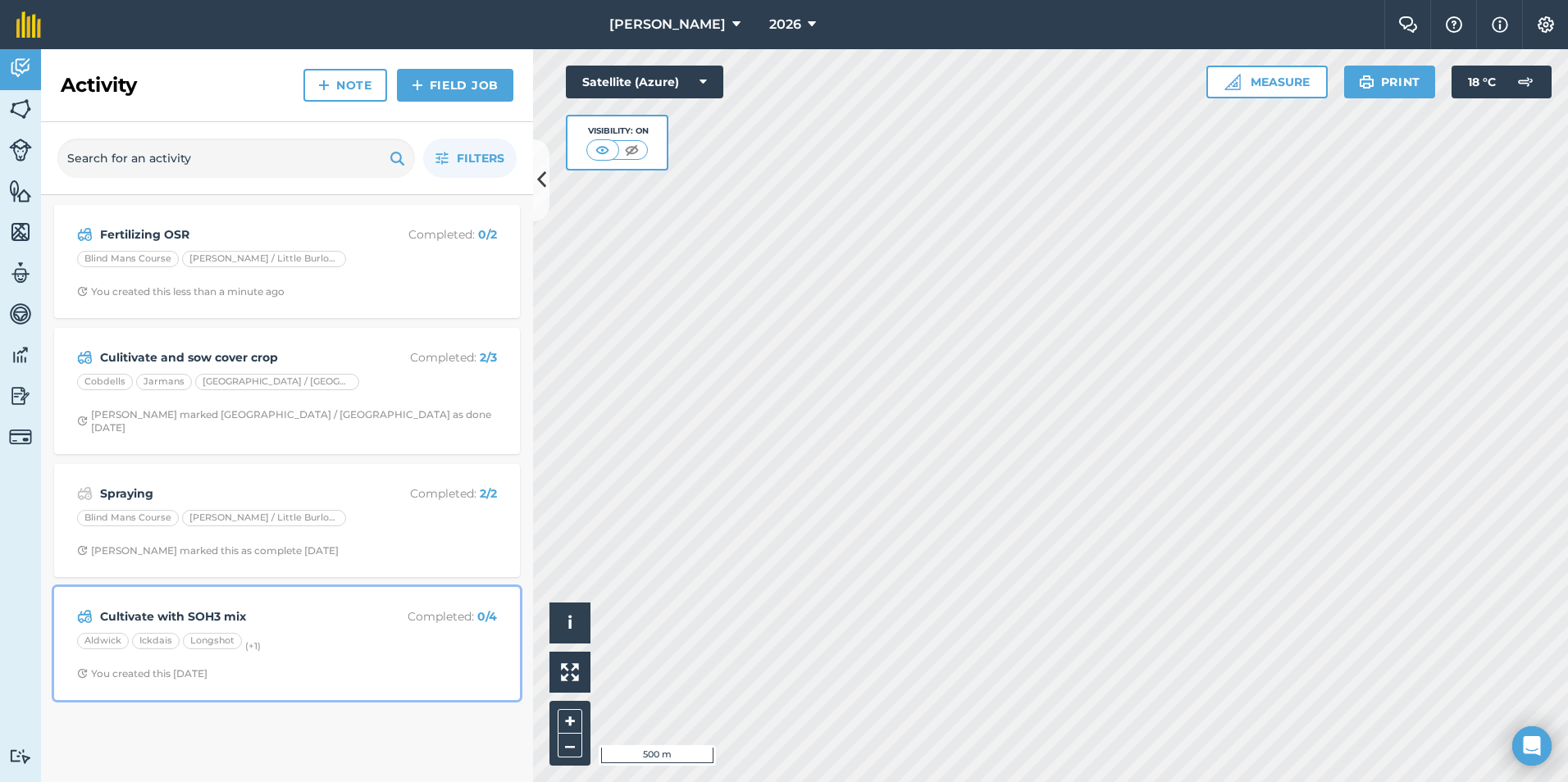
click at [152, 608] on strong "Cultivate with SOH3 mix" at bounding box center [230, 617] width 260 height 18
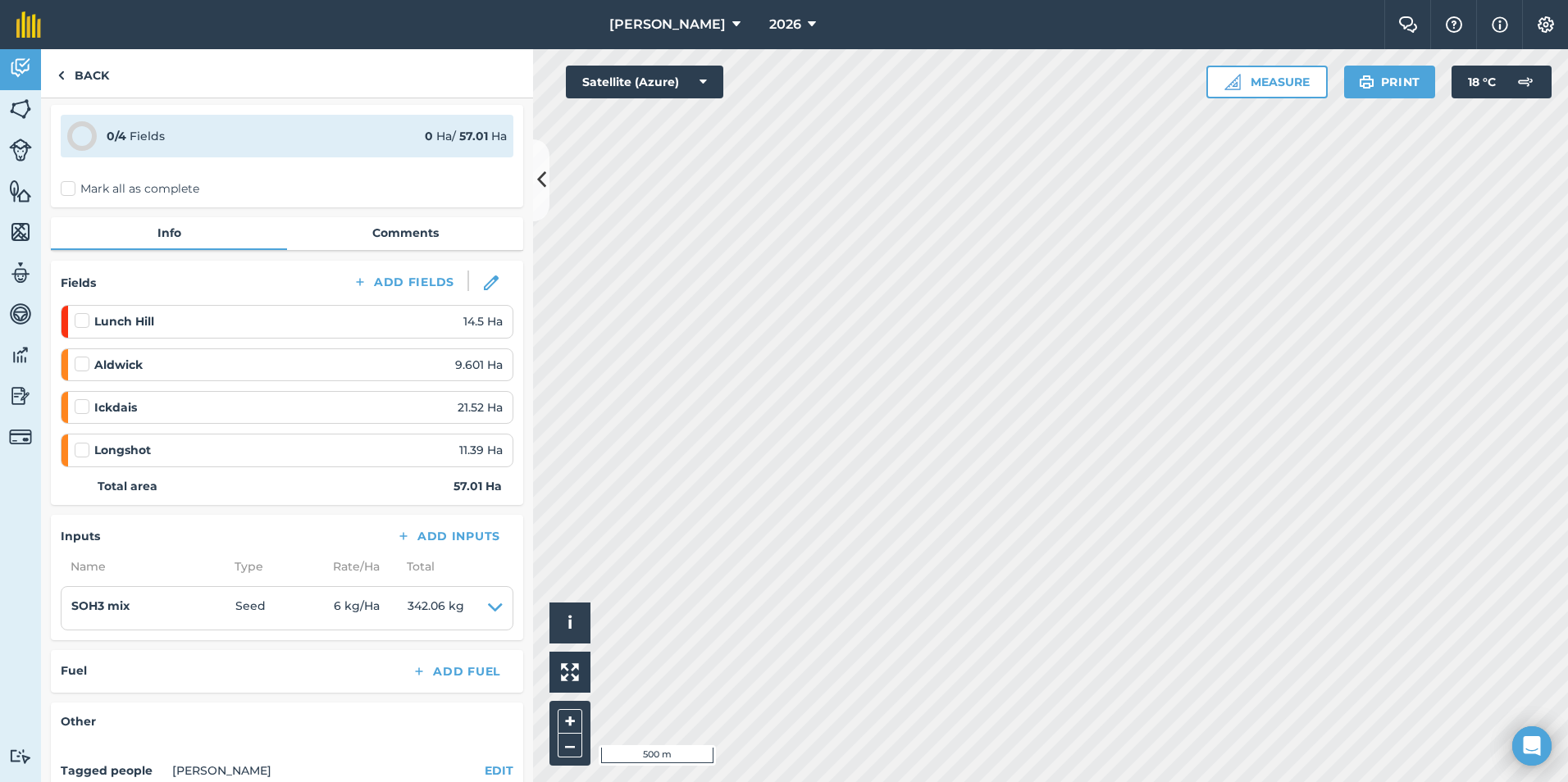
scroll to position [82, 0]
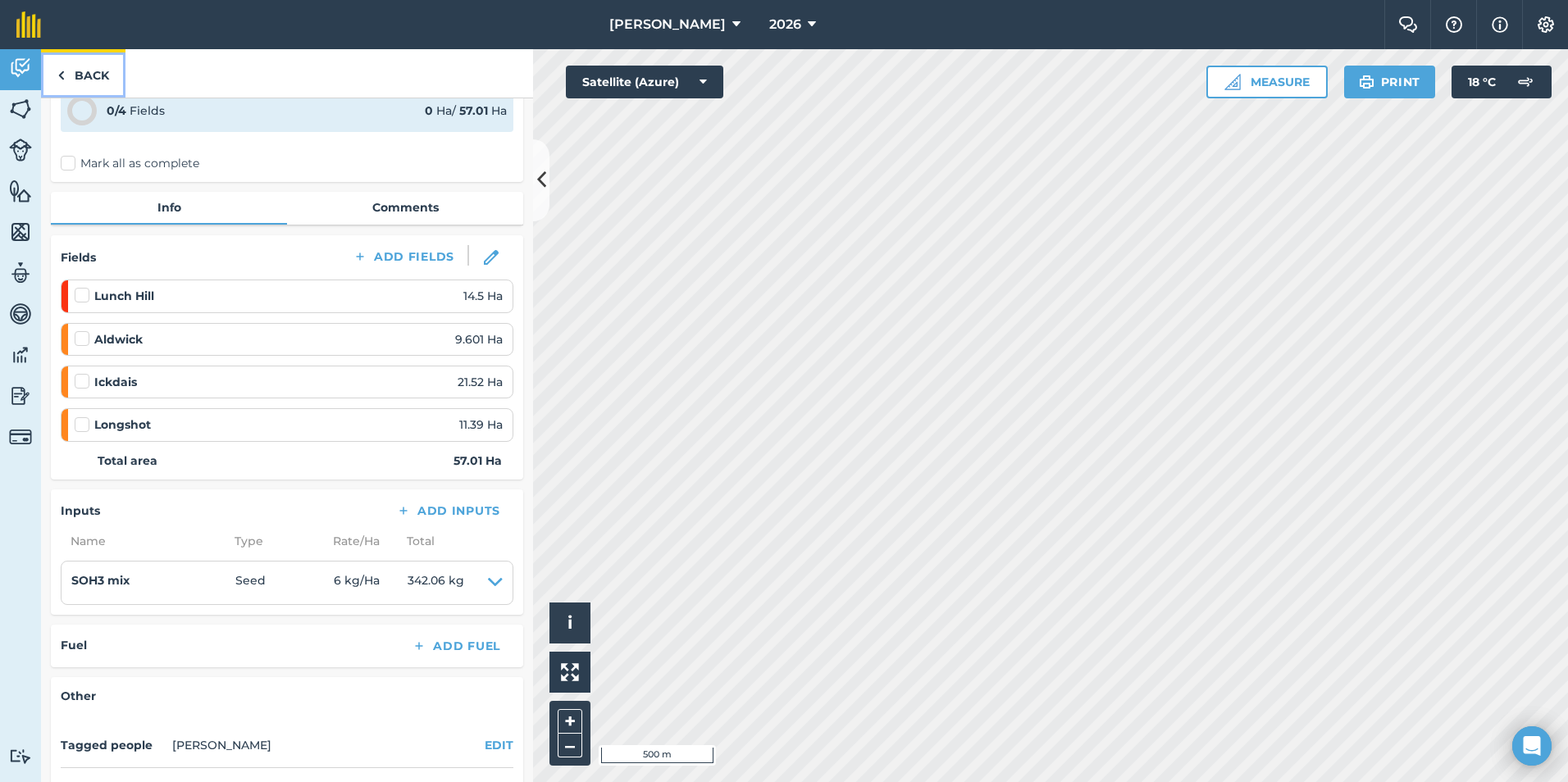
click at [102, 78] on link "Back" at bounding box center [83, 73] width 84 height 49
